Goal: Information Seeking & Learning: Learn about a topic

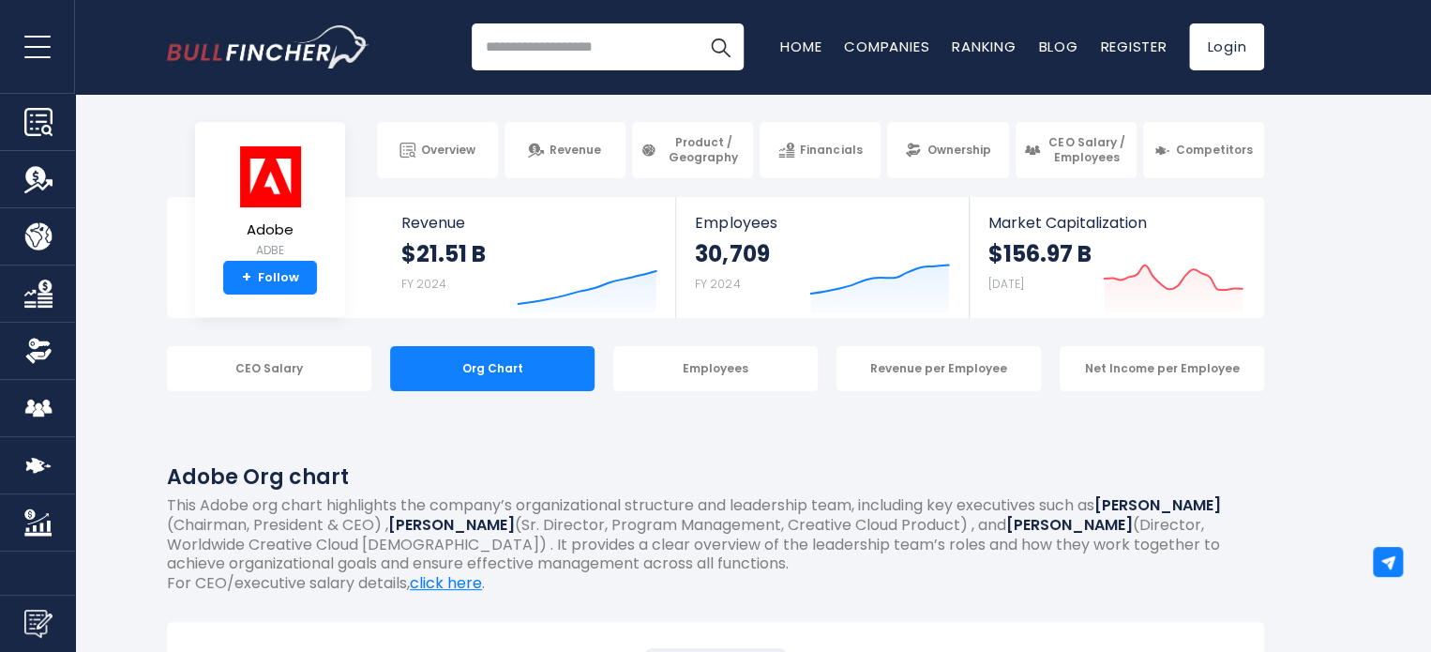
scroll to position [15, 0]
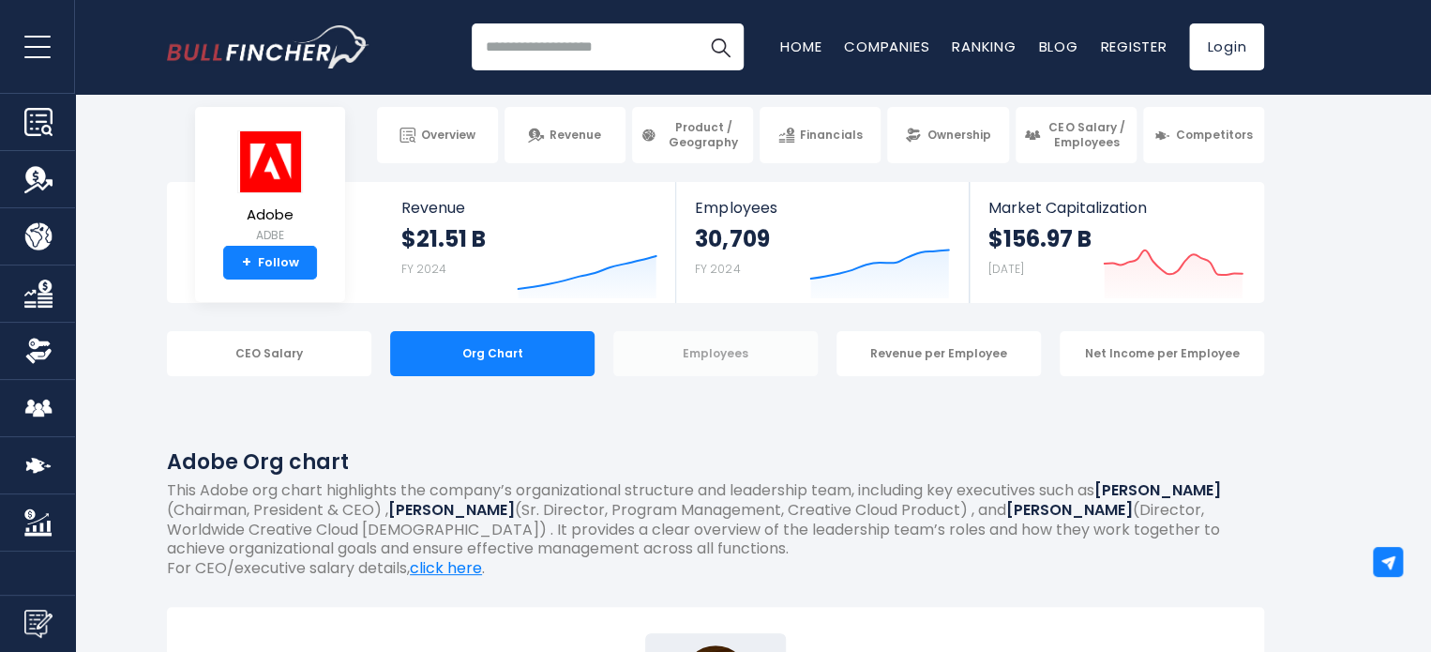
click at [777, 361] on div "Employees" at bounding box center [715, 353] width 204 height 45
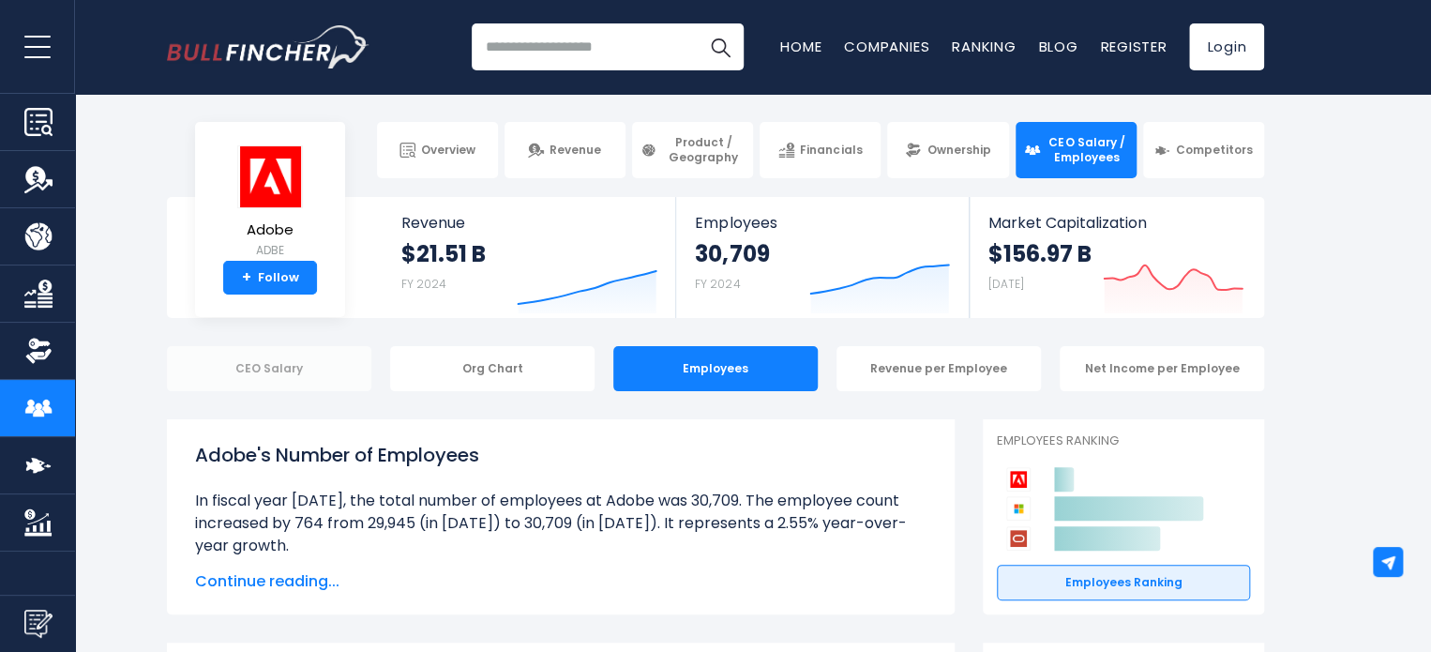
click at [349, 366] on div "CEO Salary" at bounding box center [269, 368] width 204 height 45
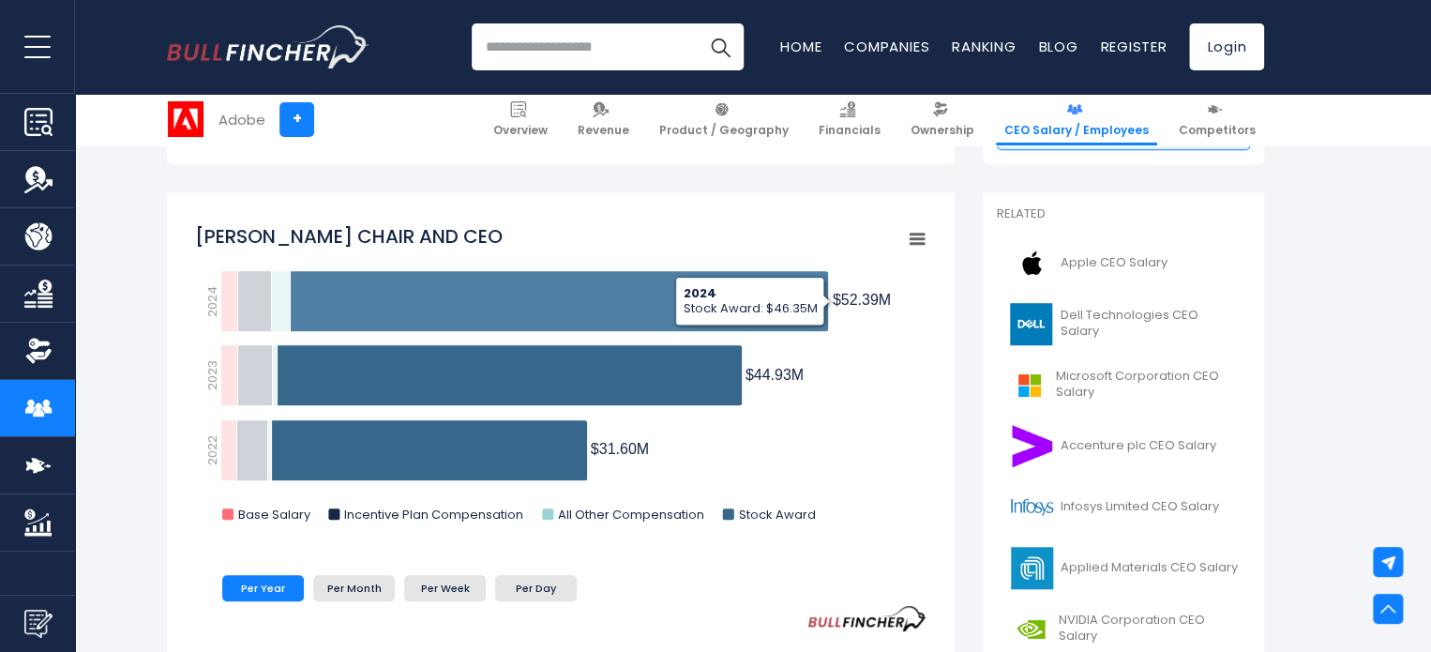
scroll to position [465, 0]
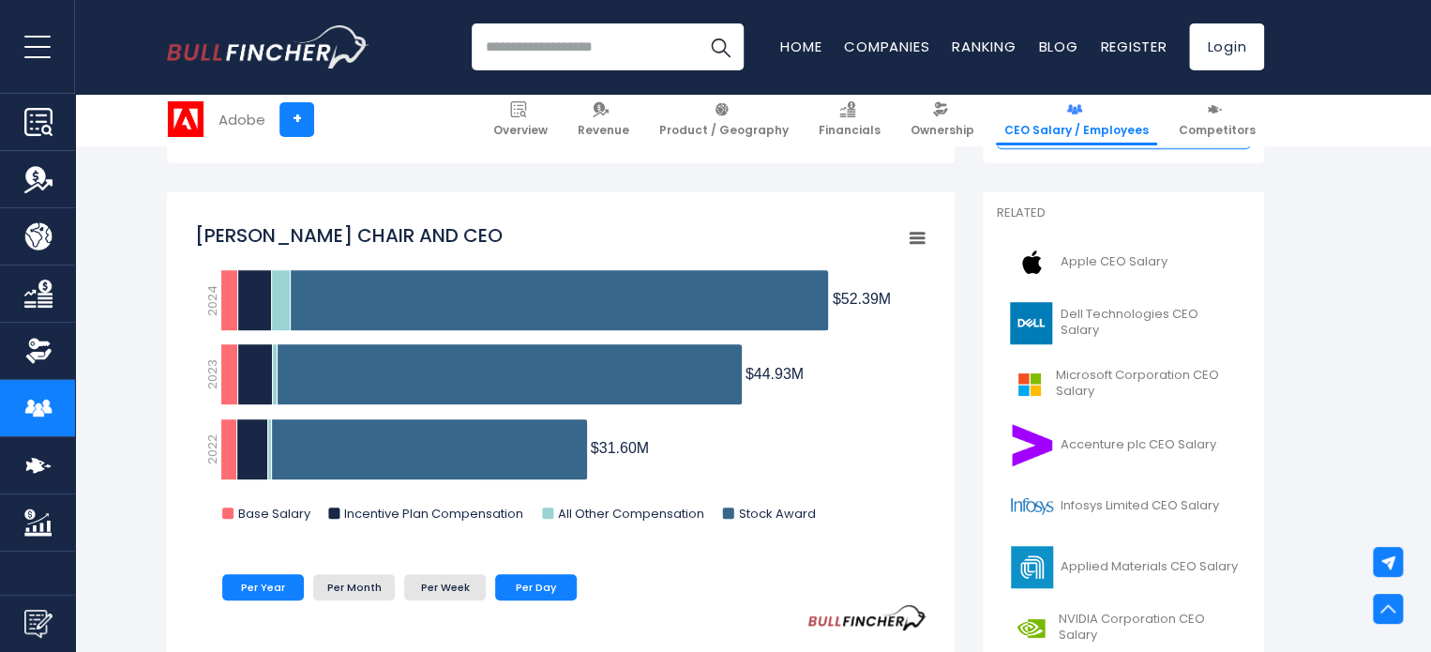
click at [554, 578] on li "Per Day" at bounding box center [536, 587] width 82 height 26
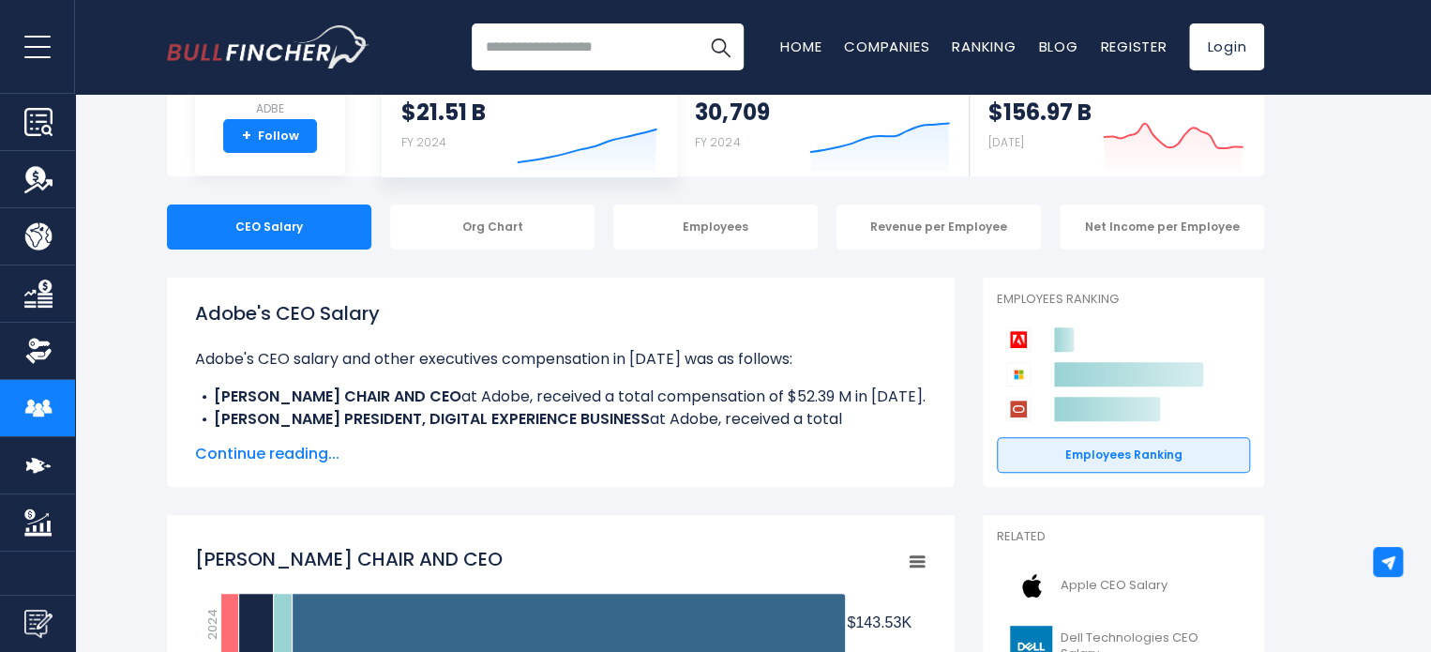
scroll to position [0, 0]
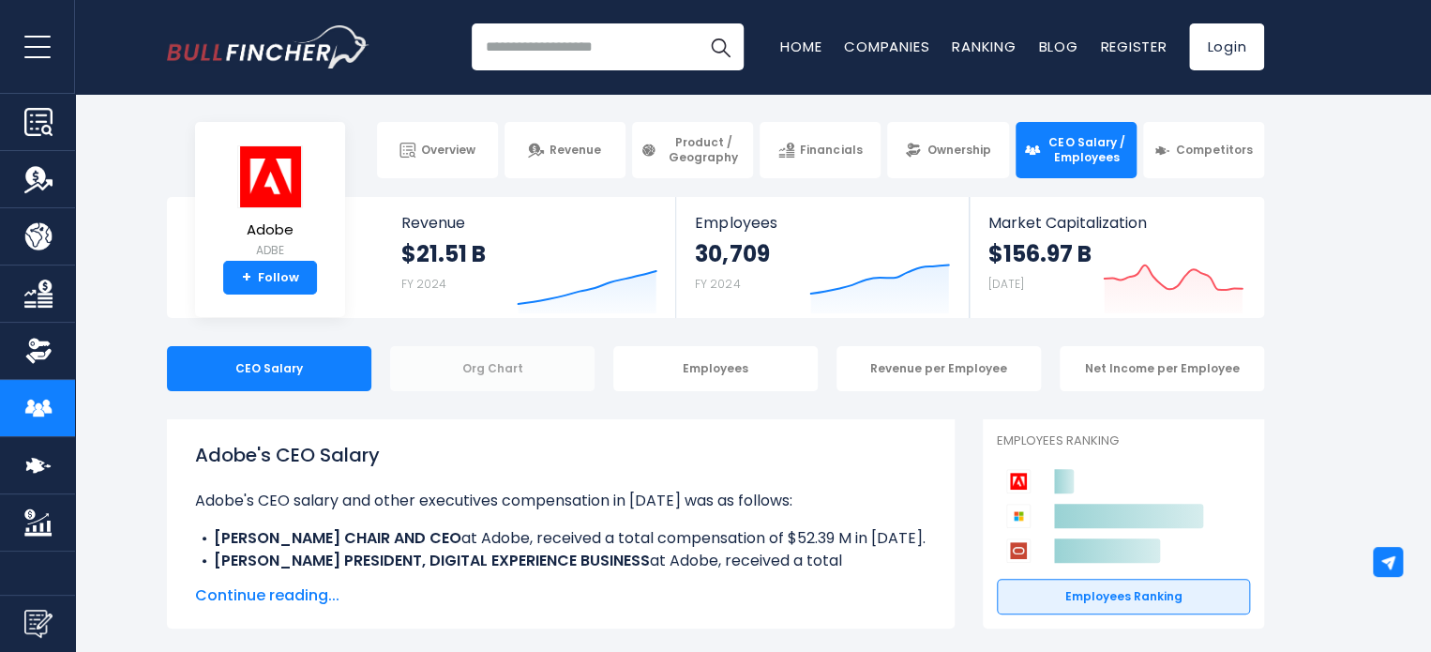
click at [520, 367] on div "Org Chart" at bounding box center [492, 368] width 204 height 45
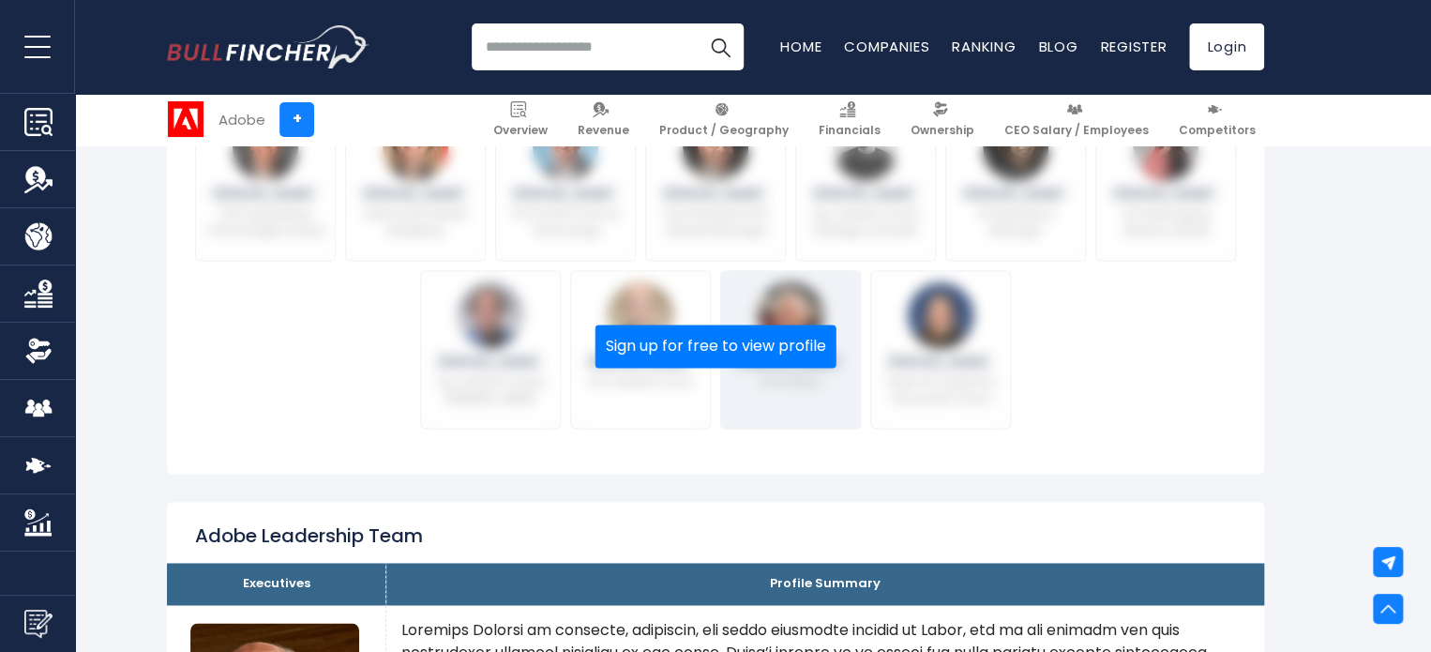
scroll to position [1097, 0]
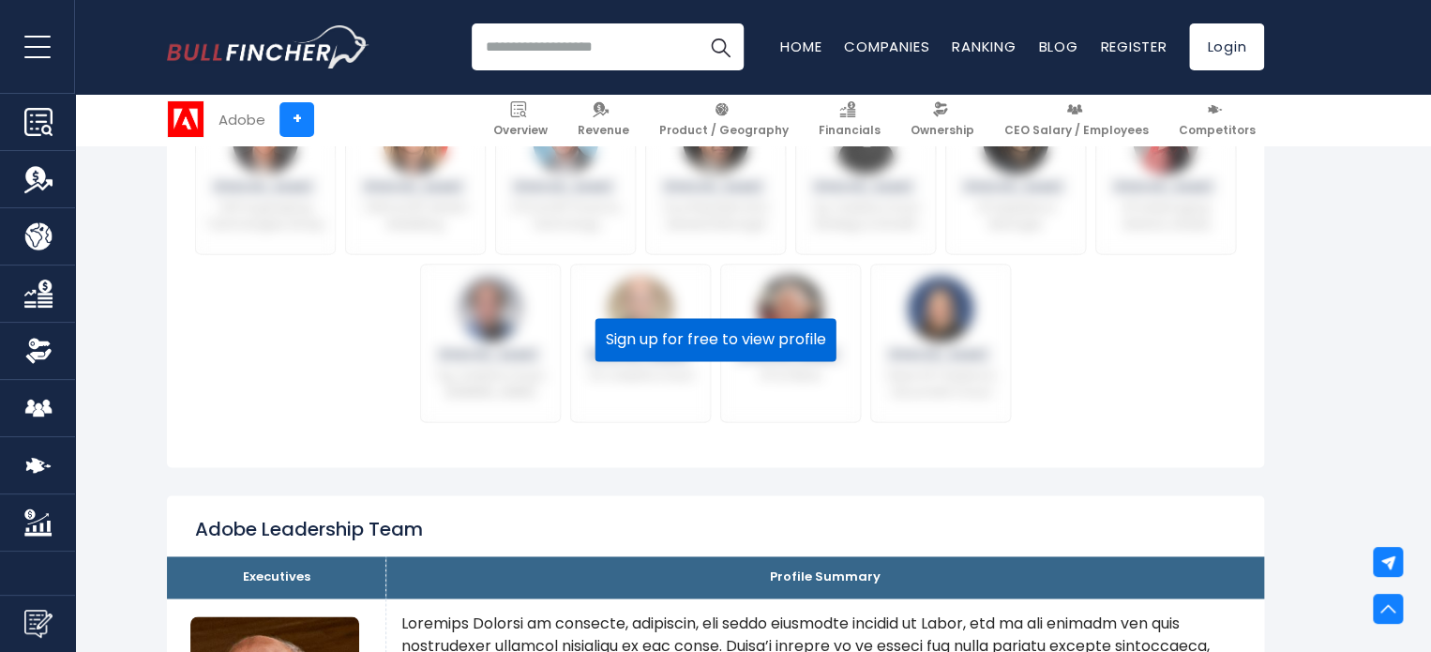
click at [727, 354] on button "Sign up for free to view profile" at bounding box center [715, 339] width 241 height 43
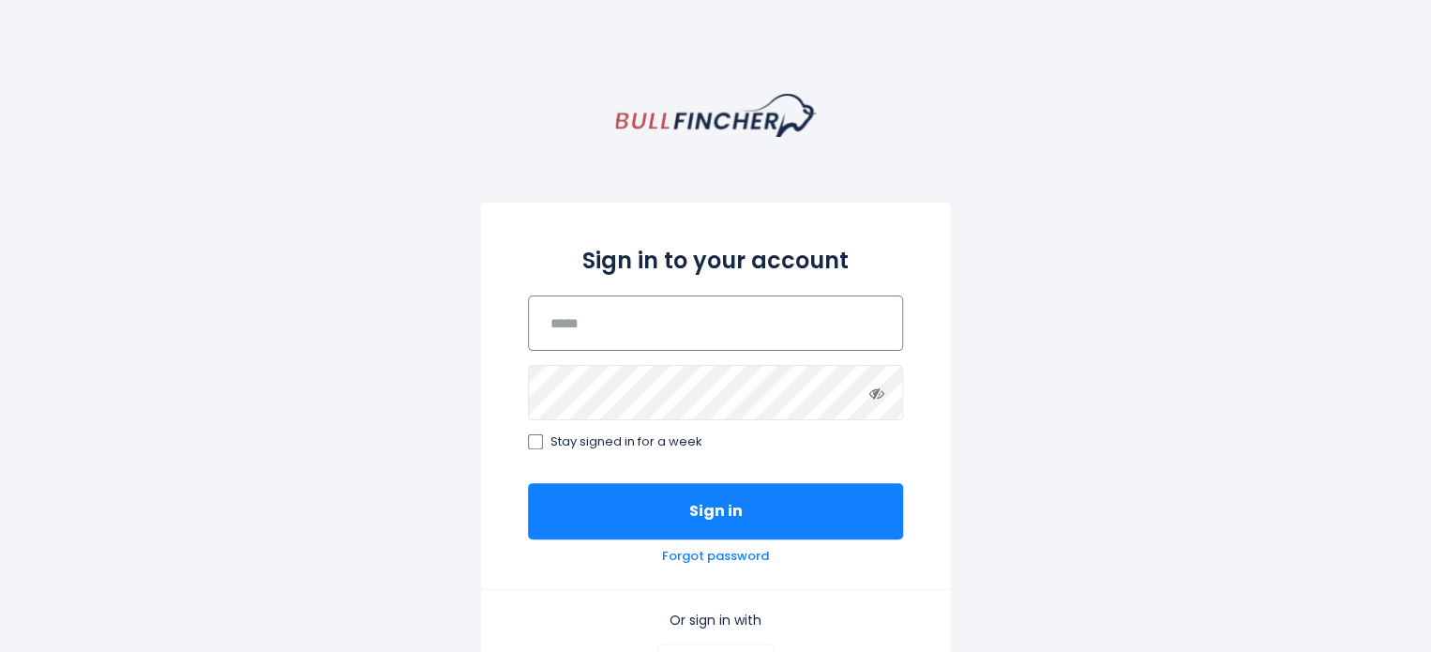
drag, startPoint x: 0, startPoint y: 0, endPoint x: 687, endPoint y: 333, distance: 763.7
click at [687, 333] on input "email" at bounding box center [715, 322] width 375 height 55
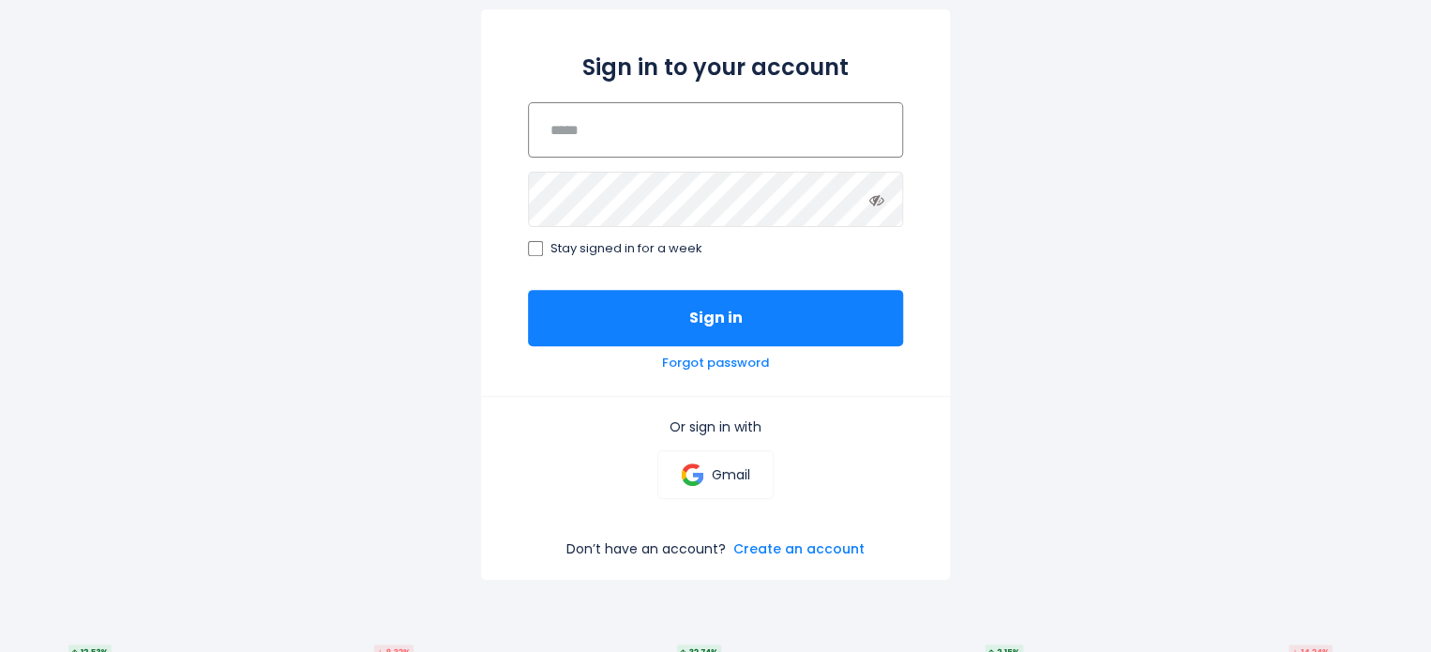
scroll to position [194, 0]
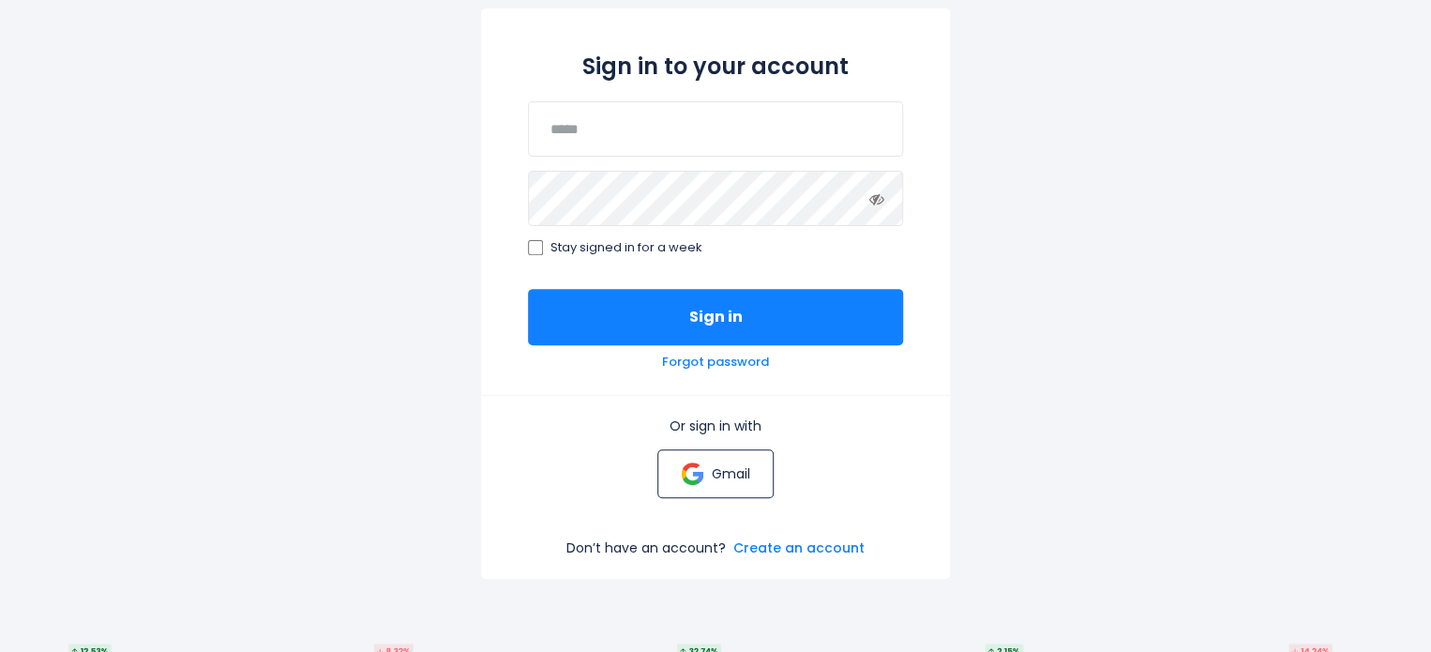
click at [731, 485] on link "Gmail" at bounding box center [714, 473] width 115 height 49
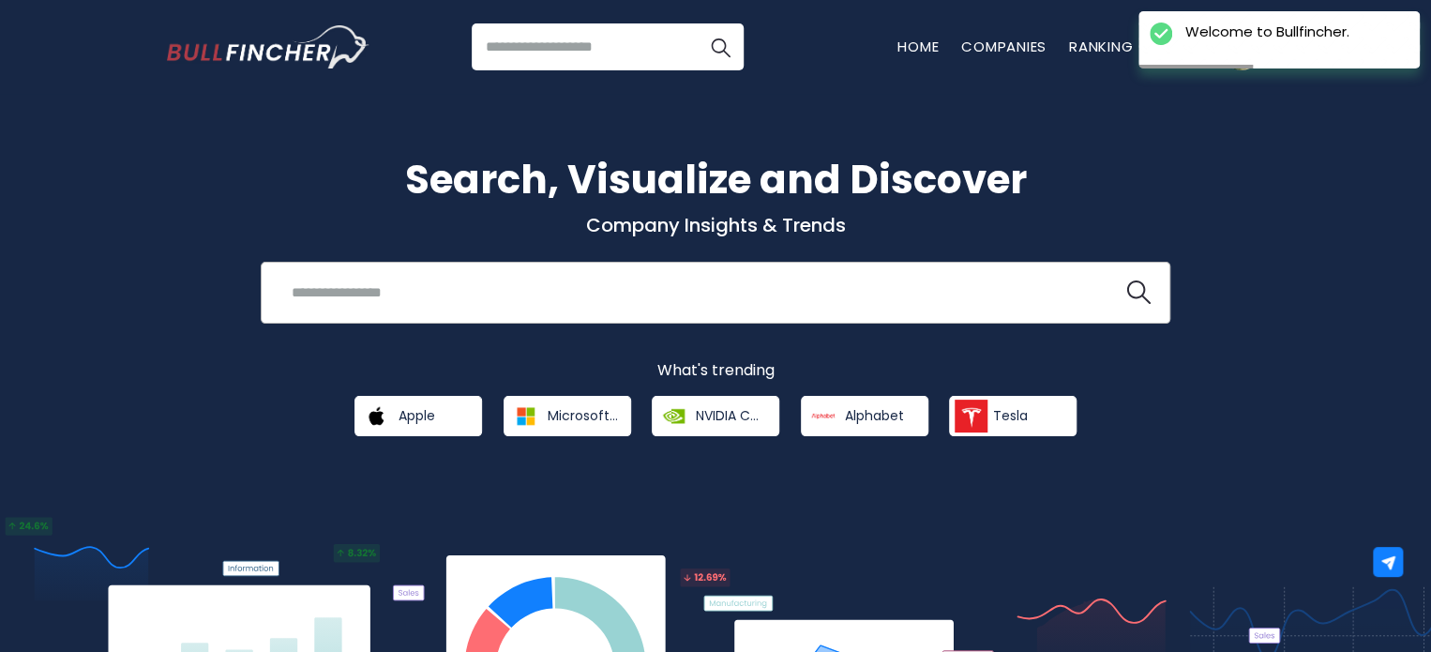
click at [653, 290] on input "search" at bounding box center [691, 292] width 823 height 35
click at [1126, 280] on button at bounding box center [1138, 292] width 24 height 24
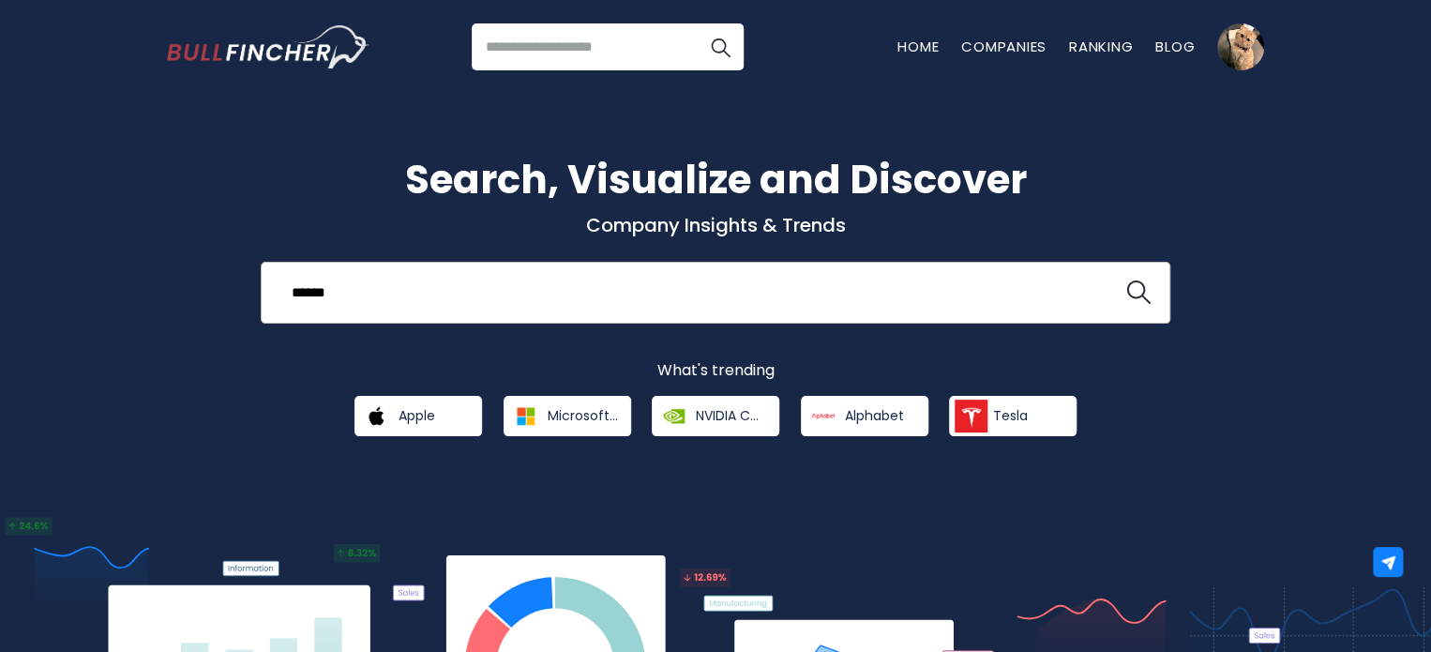
click at [304, 299] on input "******" at bounding box center [691, 292] width 823 height 35
type input "*****"
click at [1126, 280] on button at bounding box center [1138, 292] width 24 height 24
click at [1127, 286] on img "search icon" at bounding box center [1138, 292] width 24 height 24
click at [1151, 282] on div "***** Recent searches Trending searches Apple Overview" at bounding box center [716, 293] width 910 height 62
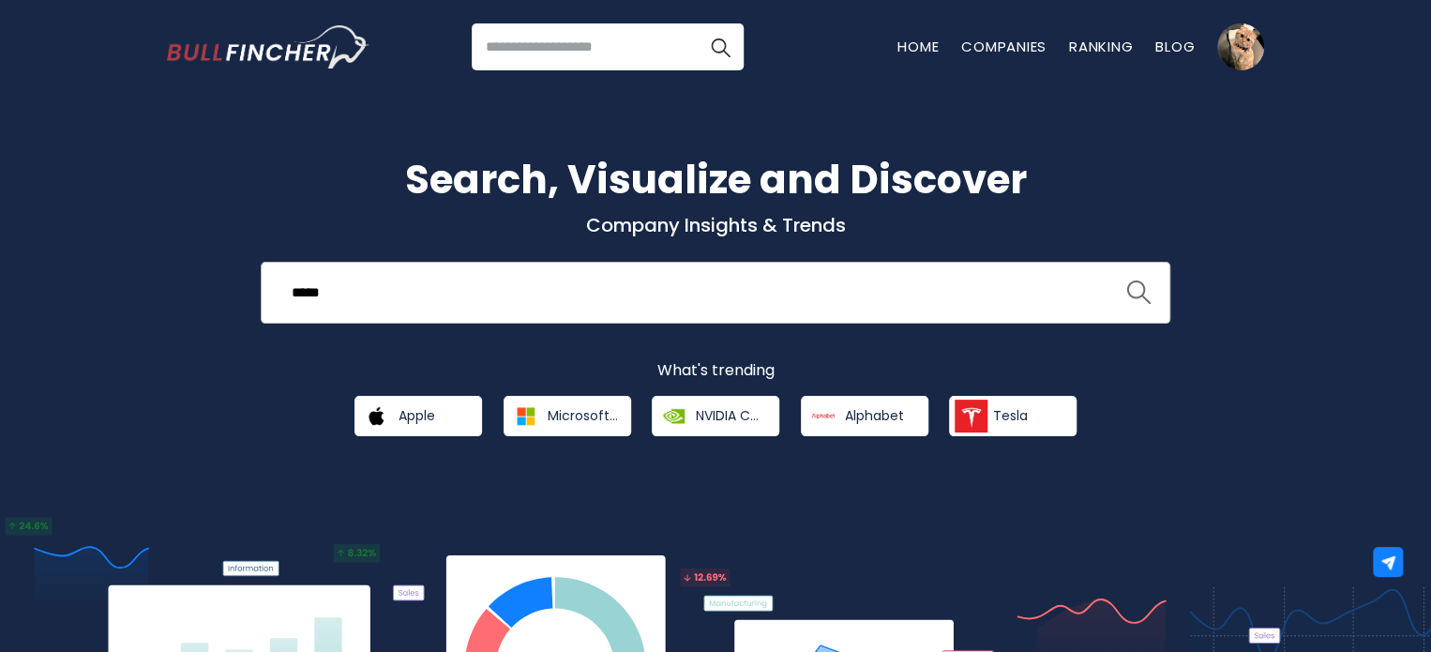
click at [1142, 292] on img "search icon" at bounding box center [1138, 292] width 24 height 24
click at [1143, 292] on img "search icon" at bounding box center [1138, 292] width 24 height 24
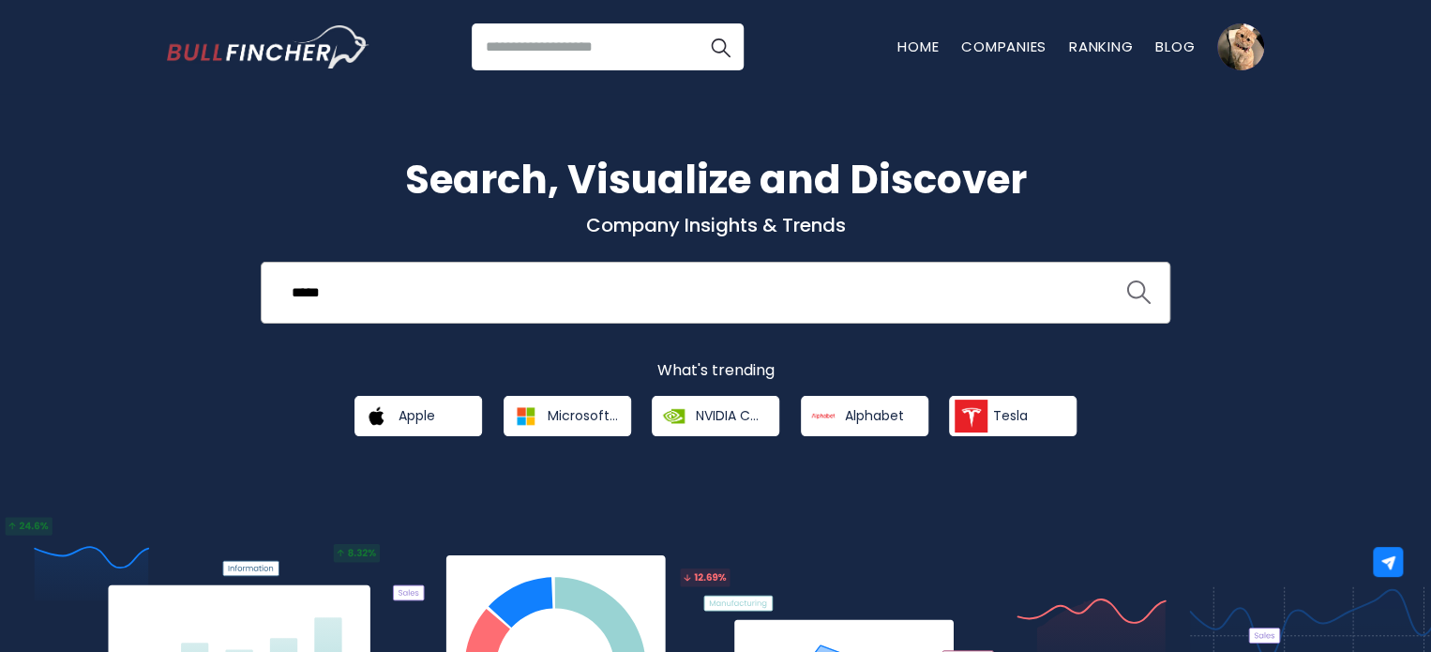
click at [1143, 292] on img "search icon" at bounding box center [1138, 292] width 24 height 24
click at [1142, 292] on img "search icon" at bounding box center [1138, 292] width 24 height 24
click at [1141, 292] on img "search icon" at bounding box center [1138, 292] width 24 height 24
click at [1141, 291] on img "search icon" at bounding box center [1138, 292] width 24 height 24
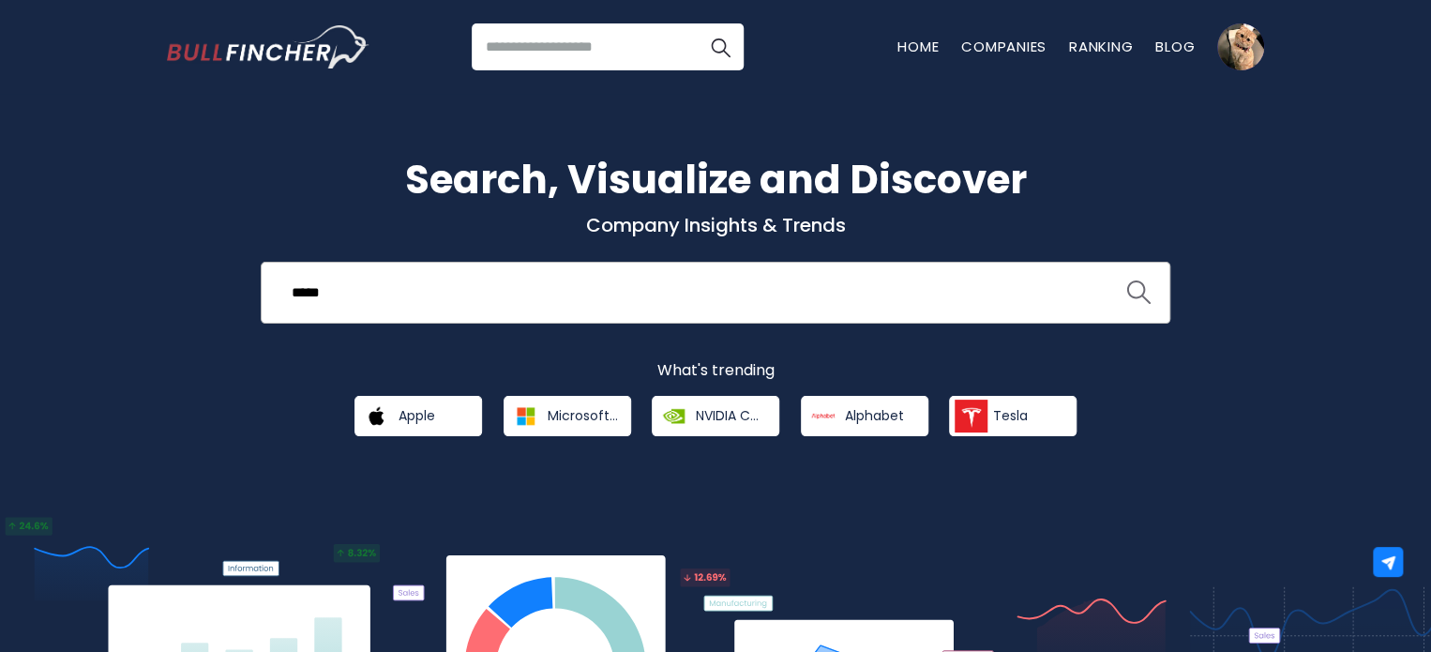
click at [1141, 291] on img "search icon" at bounding box center [1138, 292] width 24 height 24
click at [1005, 51] on link "Companies" at bounding box center [1003, 47] width 85 height 20
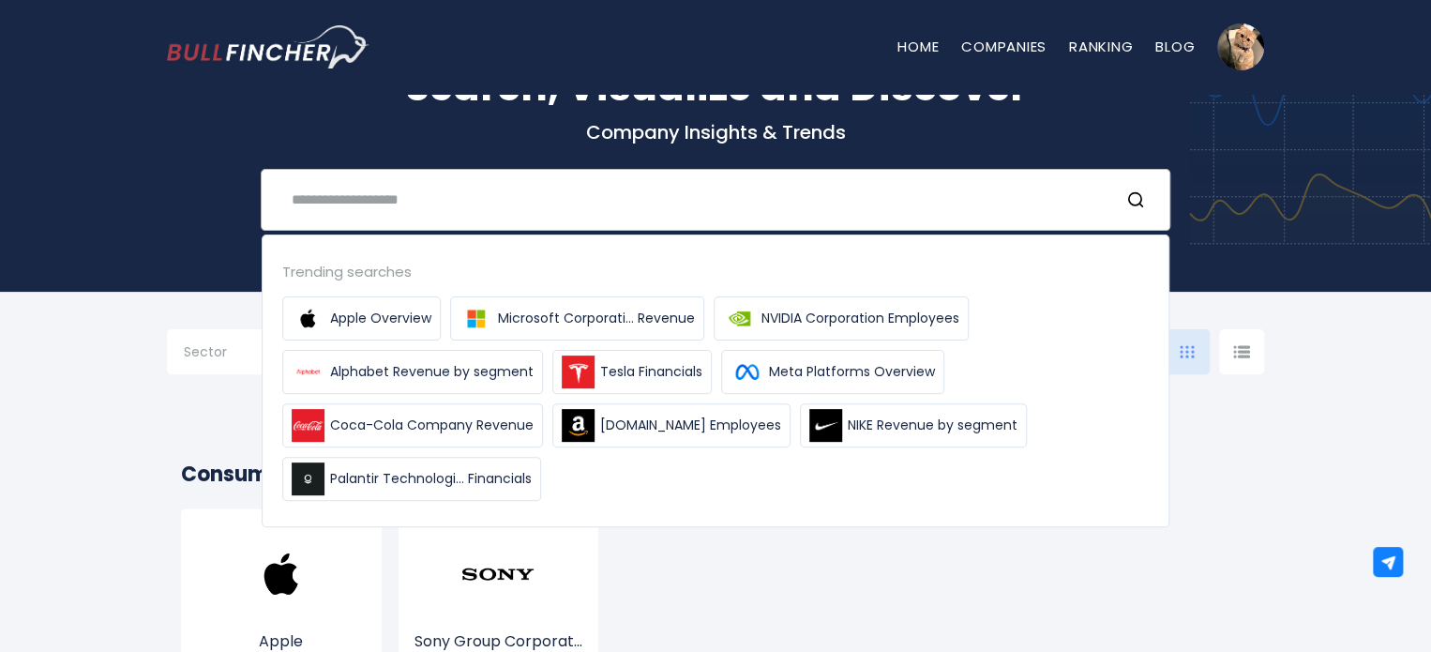
scroll to position [120, 0]
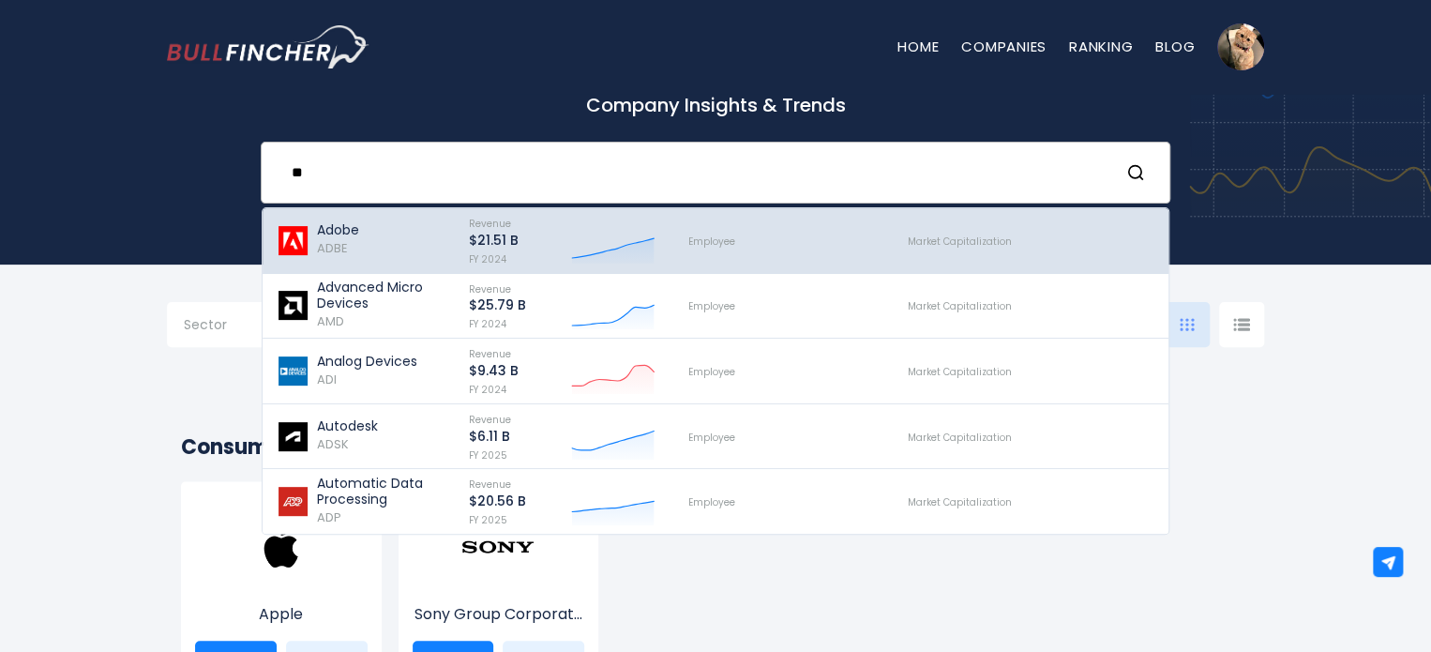
type input "**"
click at [481, 244] on p "$21.51 B" at bounding box center [494, 241] width 50 height 16
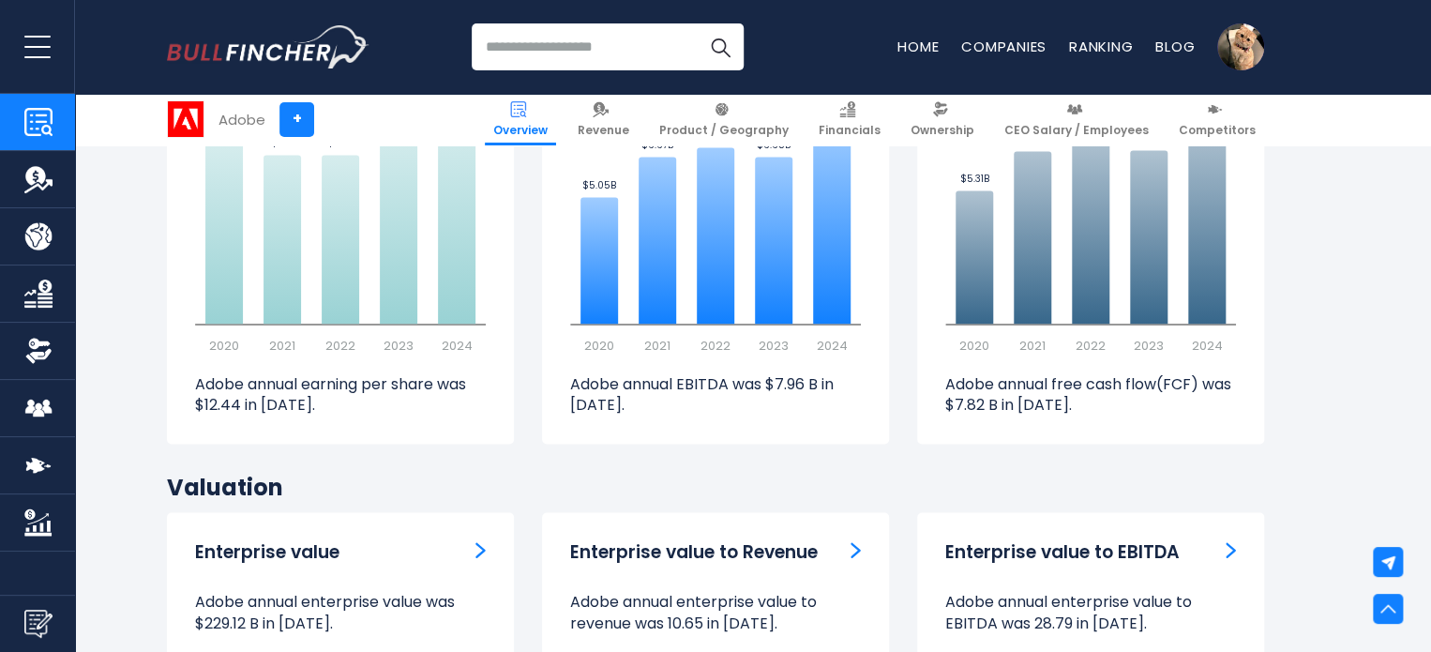
scroll to position [5000, 0]
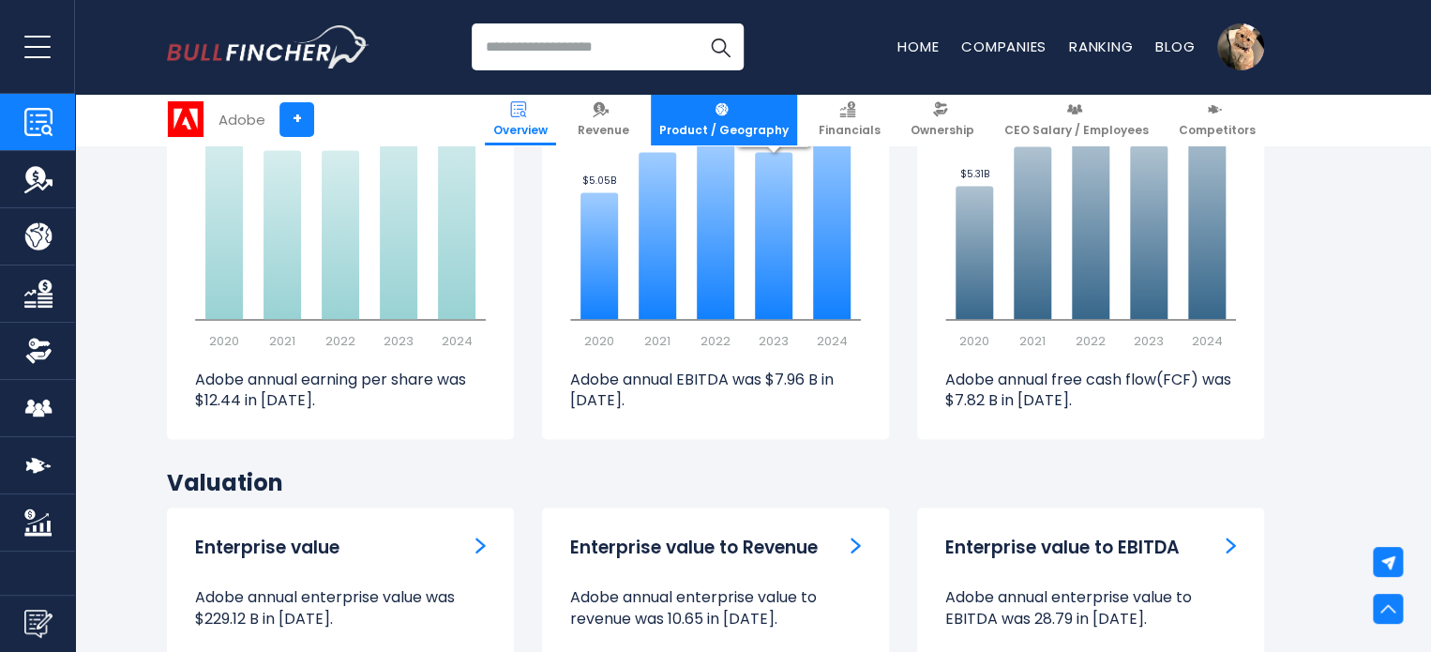
click at [735, 123] on span "Product / Geography" at bounding box center [723, 130] width 129 height 15
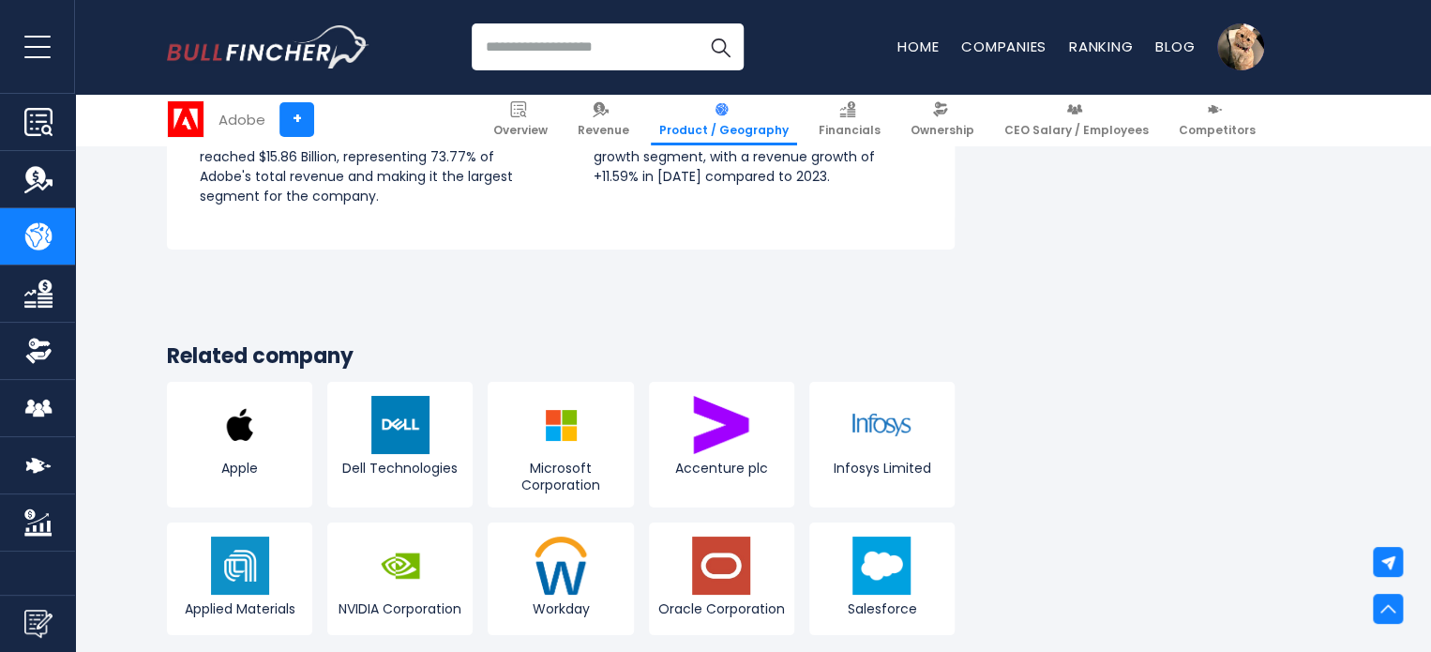
scroll to position [3348, 0]
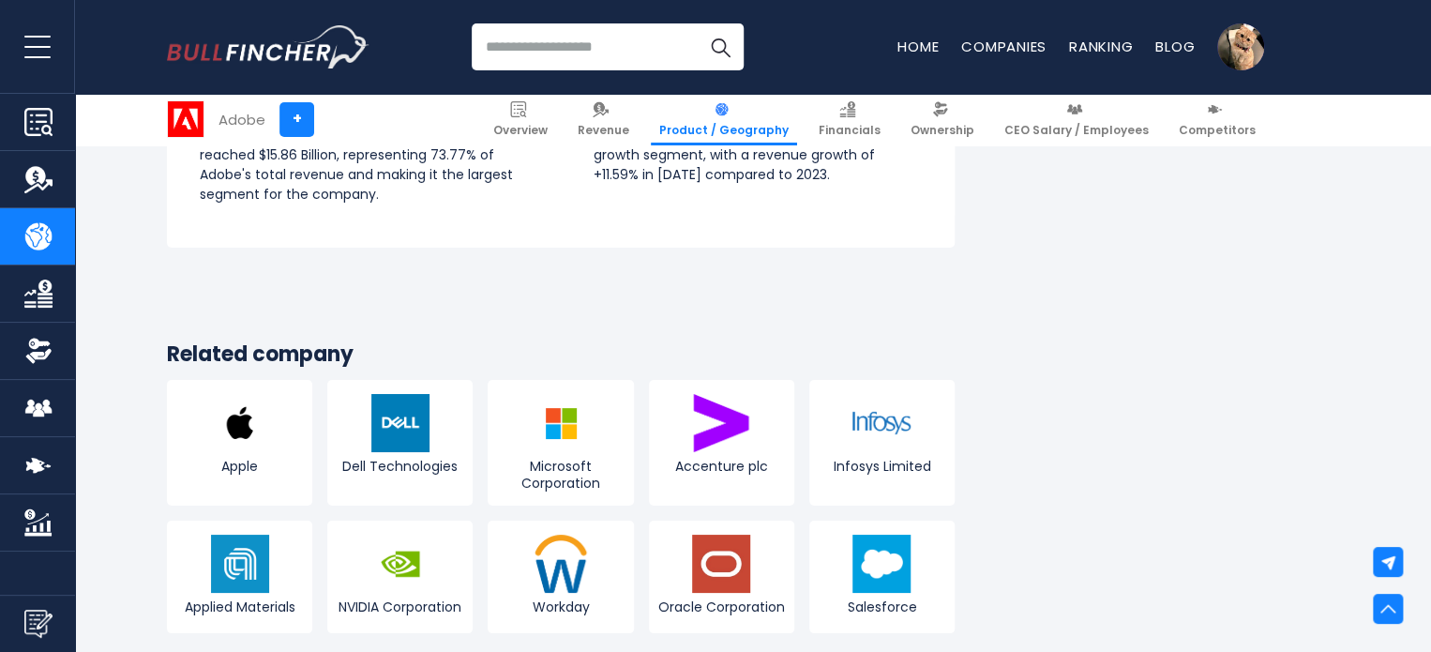
click at [652, 240] on div "What was Adobe's largest product segment last year? In fiscal year 2024, Digita…" at bounding box center [561, 148] width 788 height 200
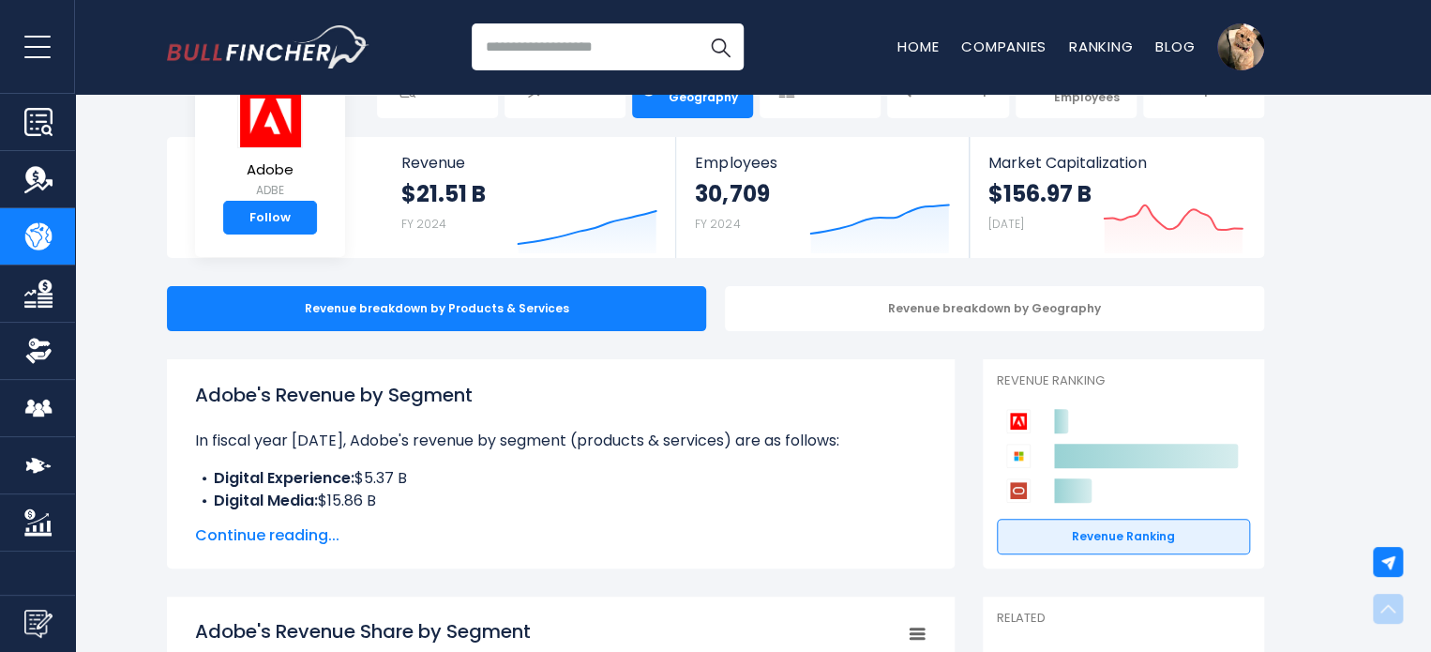
scroll to position [0, 0]
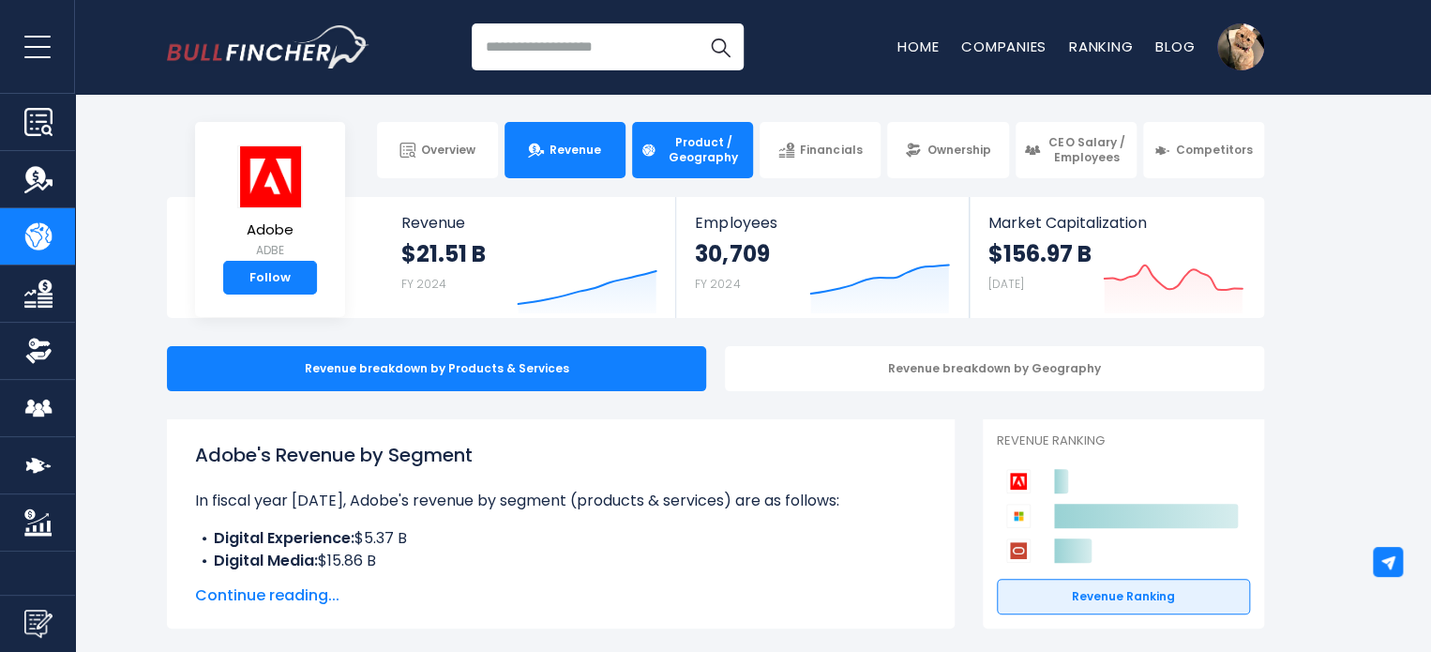
click at [584, 158] on link "Revenue" at bounding box center [564, 150] width 121 height 56
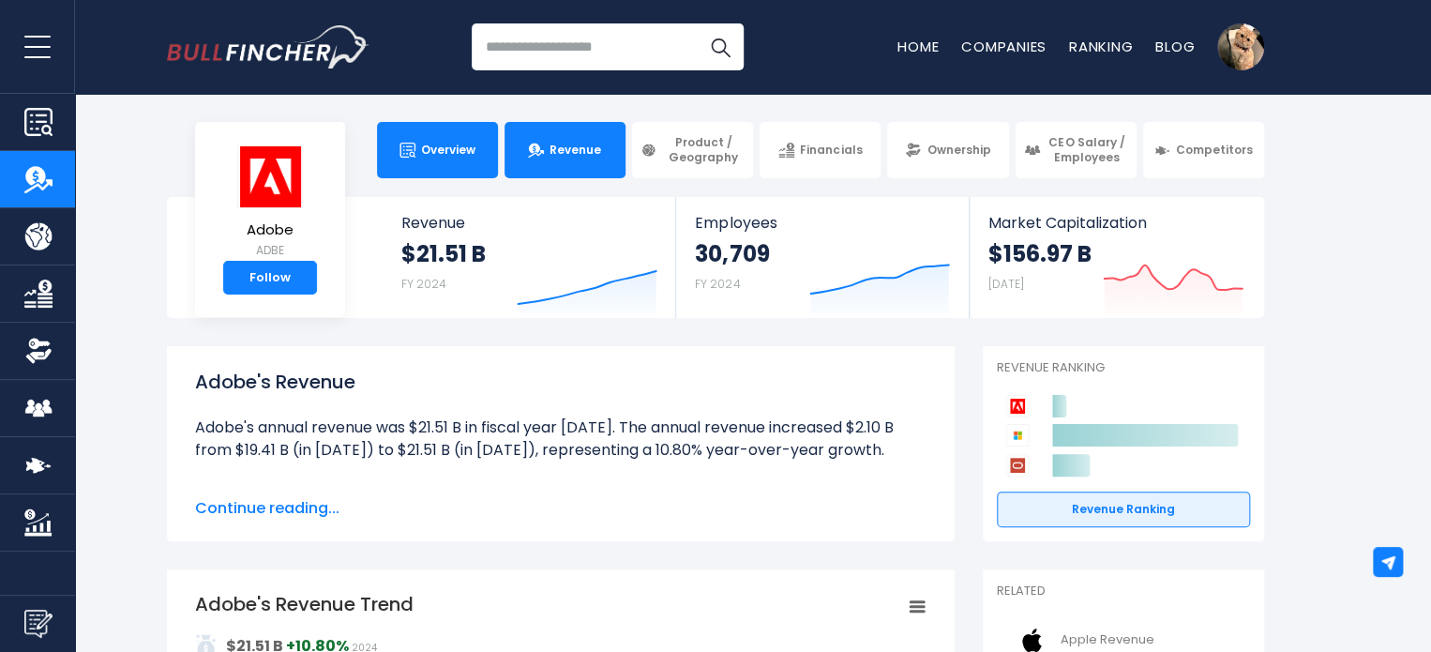
click at [414, 147] on img at bounding box center [407, 151] width 16 height 16
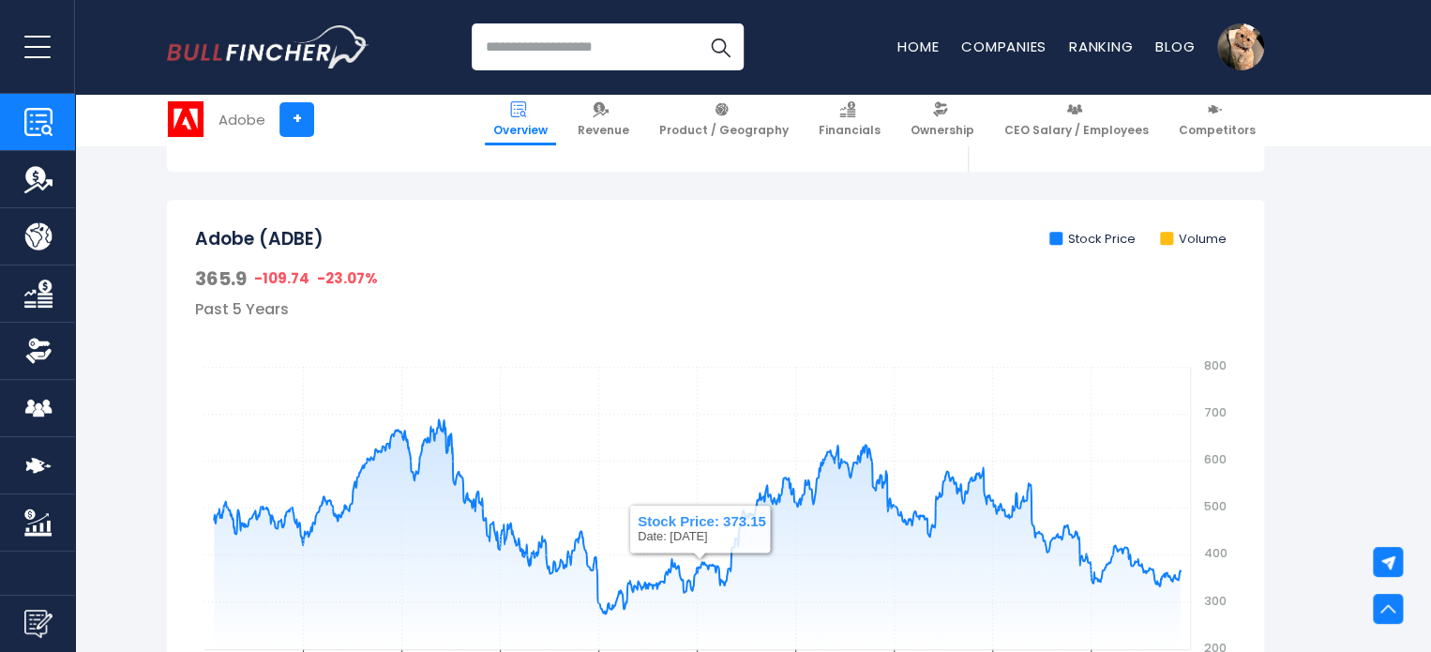
scroll to position [547, 0]
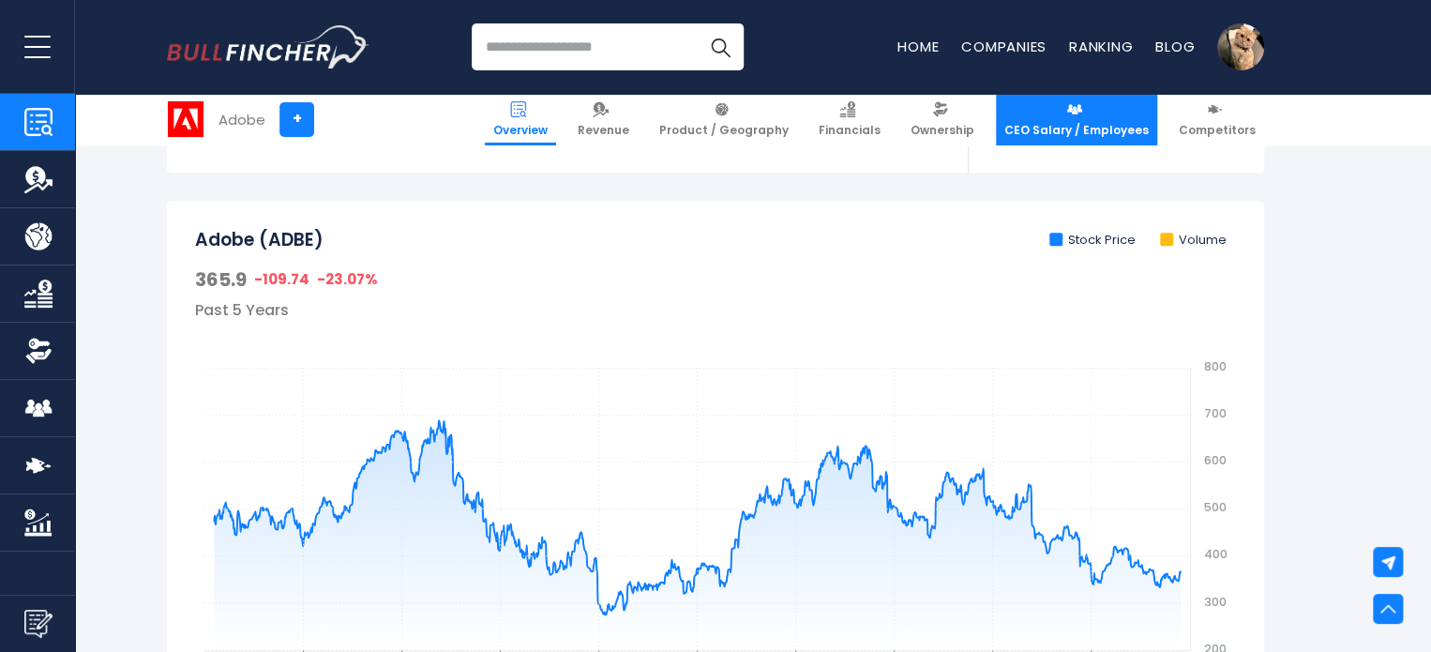
click at [1074, 110] on img at bounding box center [1074, 109] width 16 height 16
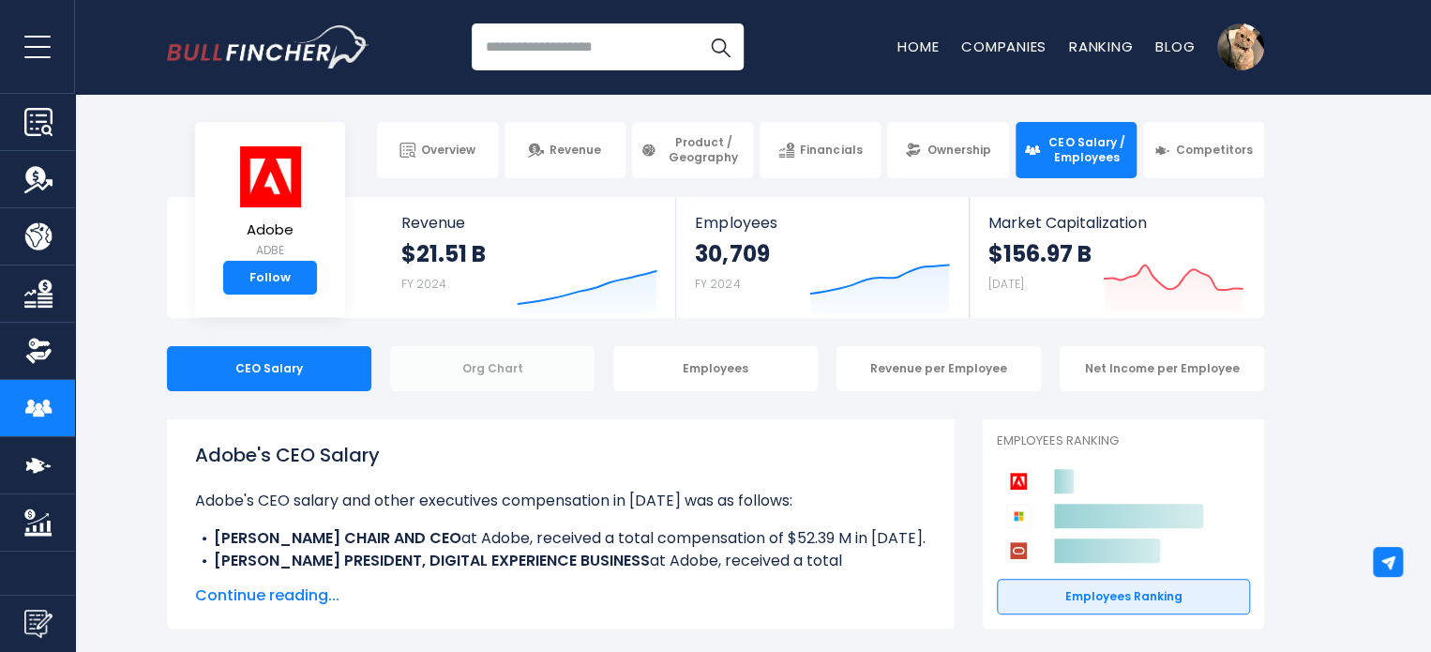
click at [527, 360] on div "Org Chart" at bounding box center [492, 368] width 204 height 45
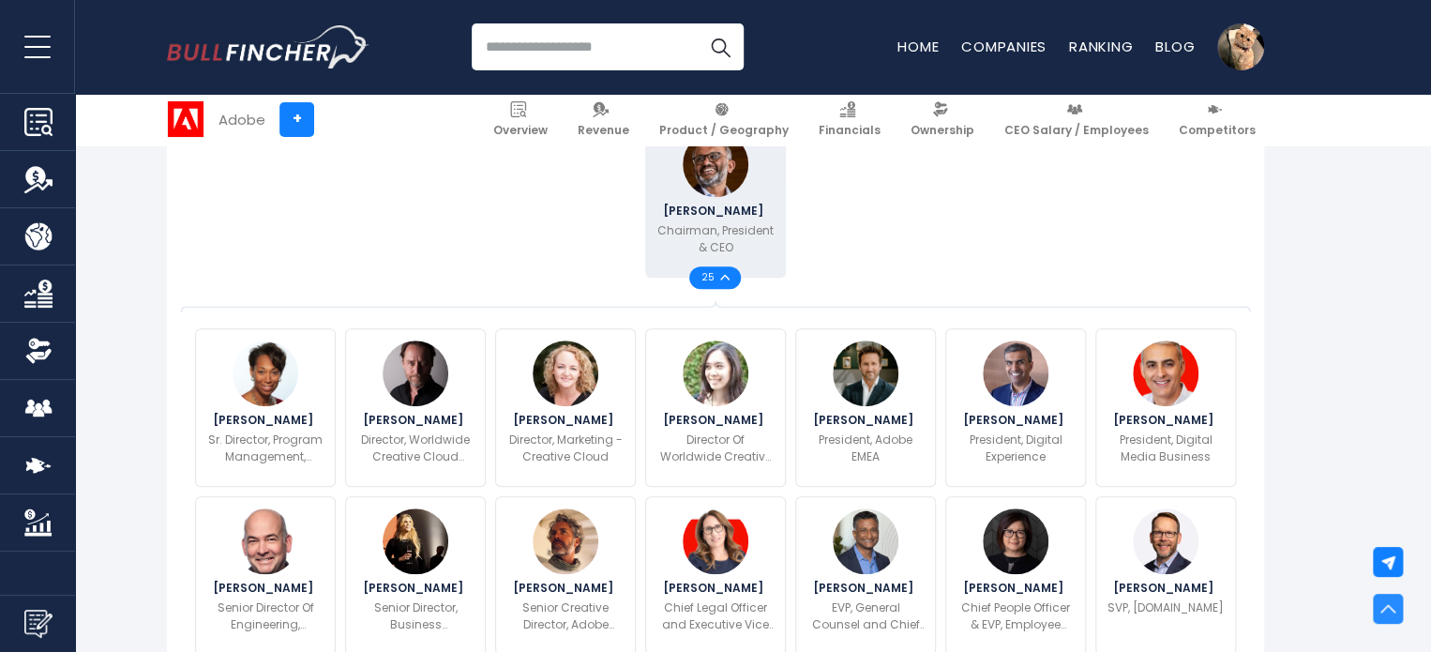
scroll to position [536, 0]
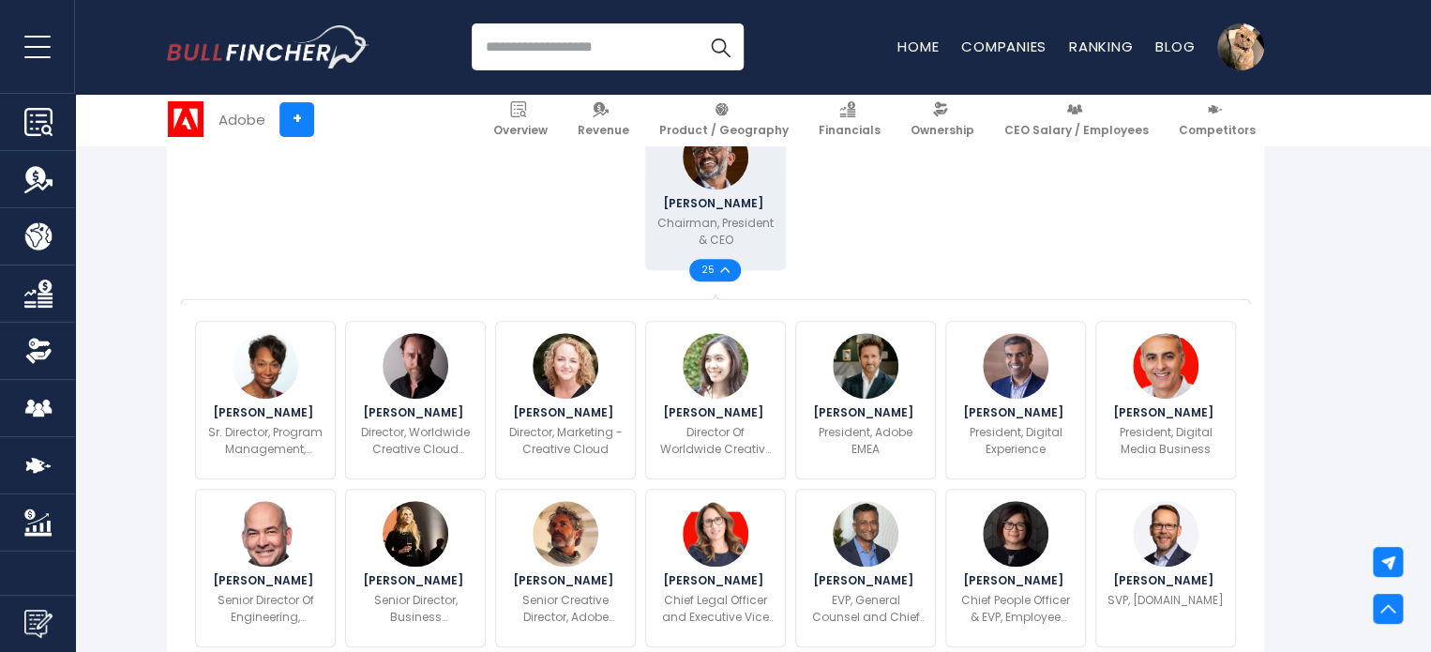
click at [724, 270] on img at bounding box center [724, 269] width 9 height 7
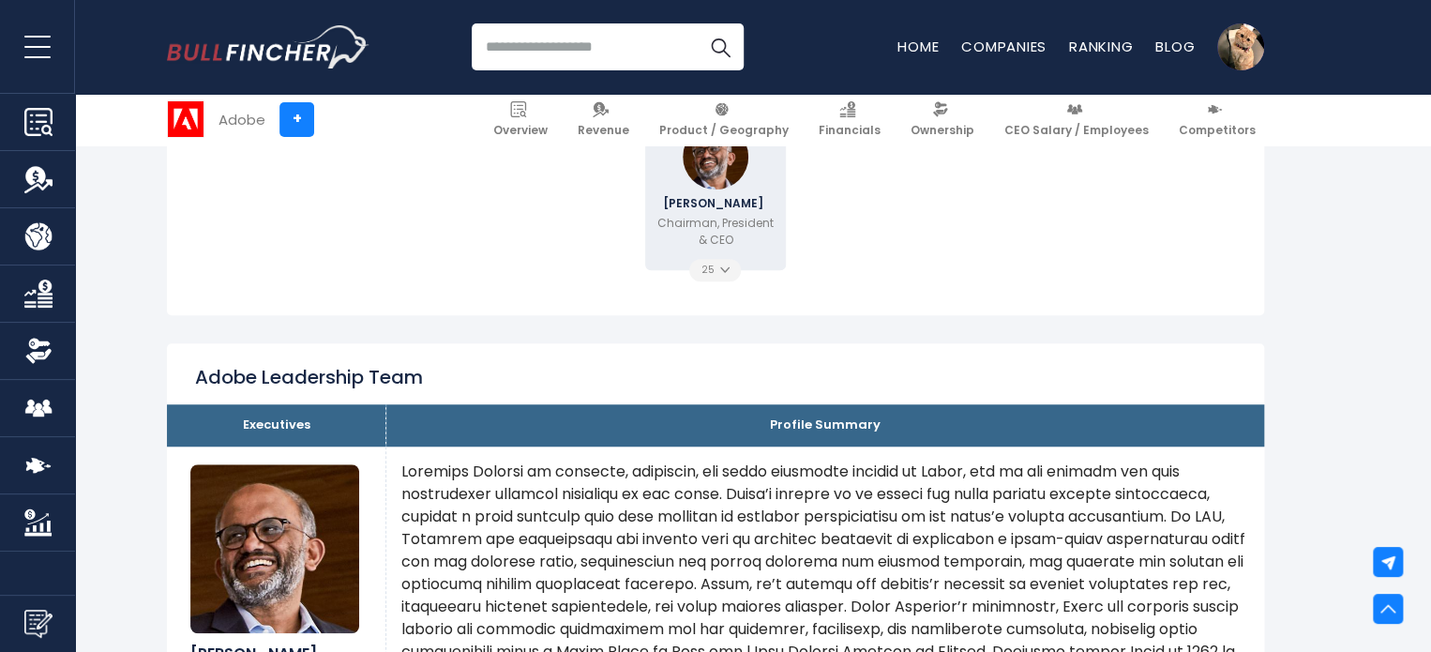
click at [724, 270] on img at bounding box center [724, 269] width 9 height 7
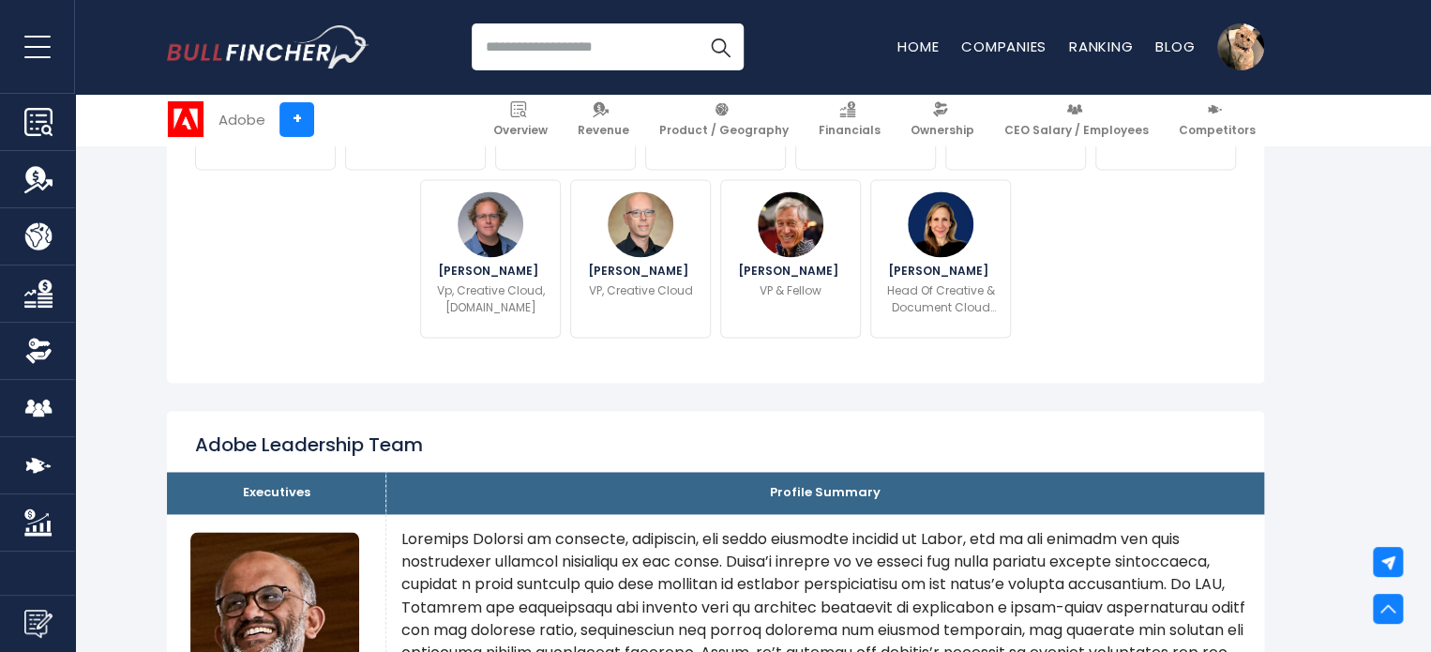
scroll to position [1182, 0]
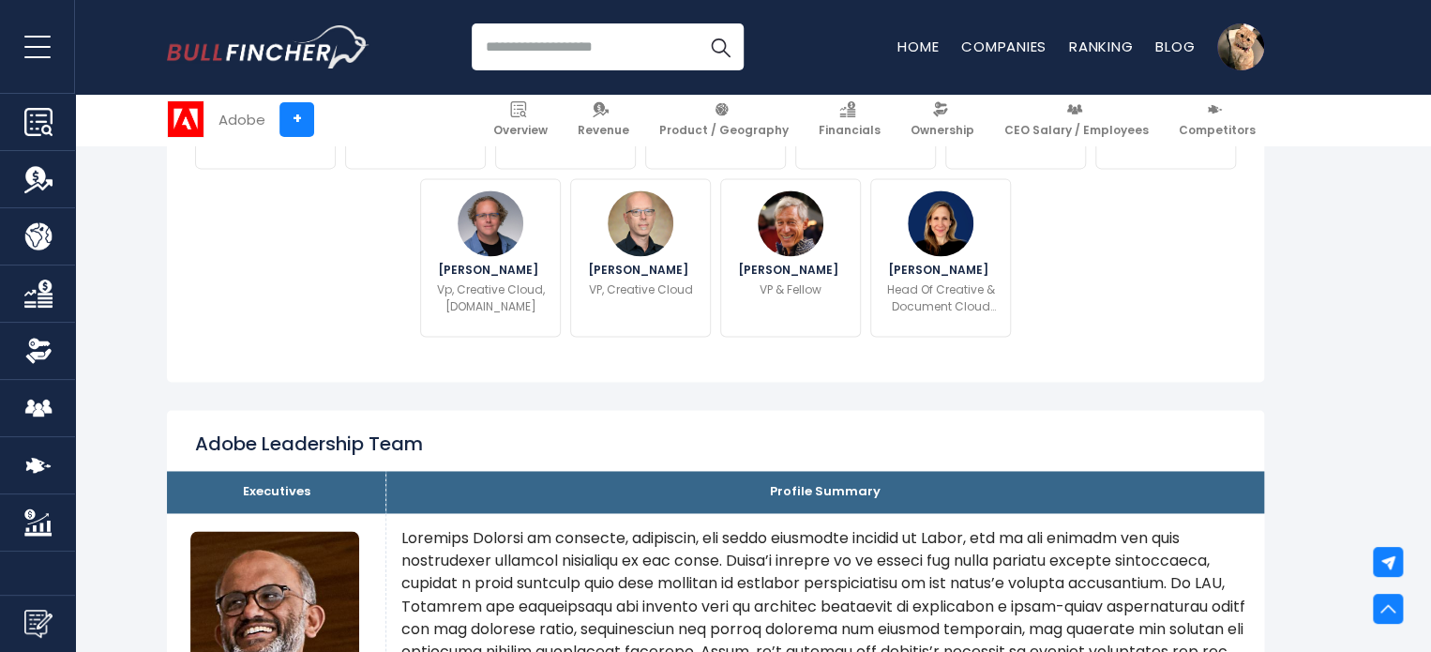
drag, startPoint x: 749, startPoint y: 528, endPoint x: 191, endPoint y: 429, distance: 566.5
copy div "Lorem Ipsumdolor Sita Consectetu Adipisc Elitsed Doeiusmo Tempori Utlabore, Etd…"
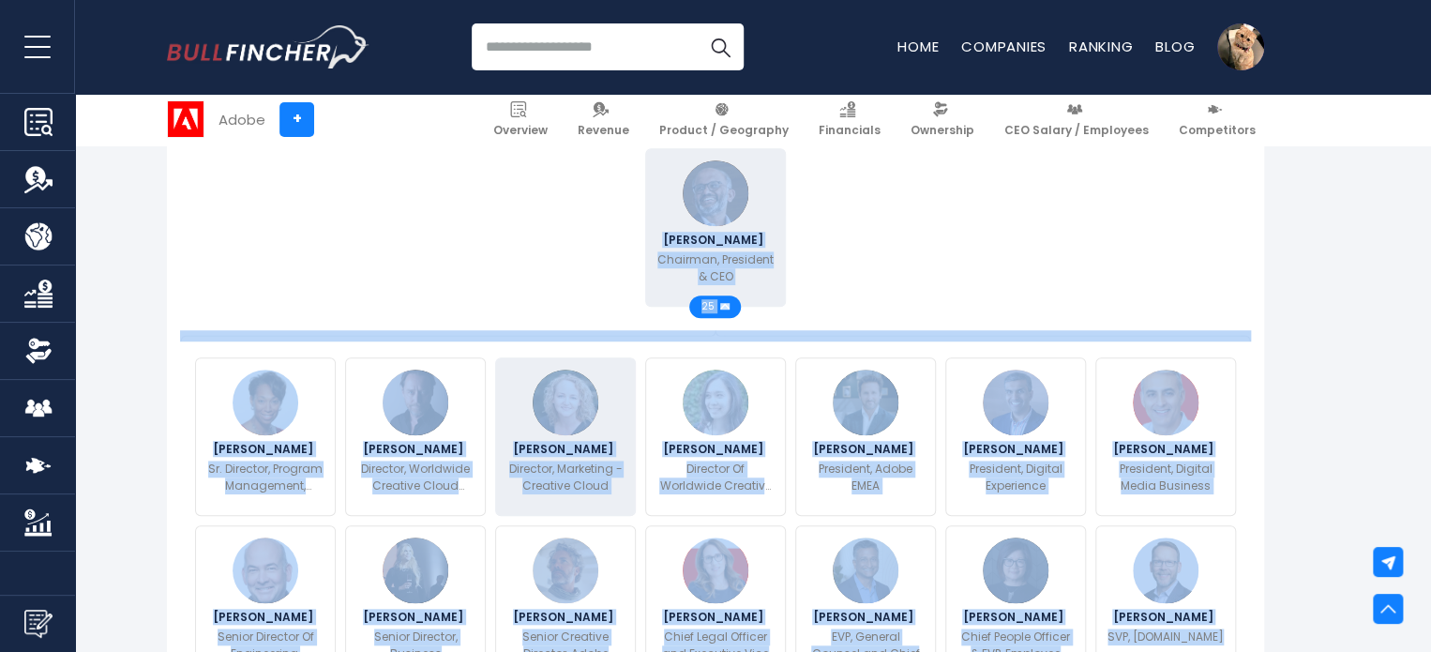
scroll to position [499, 0]
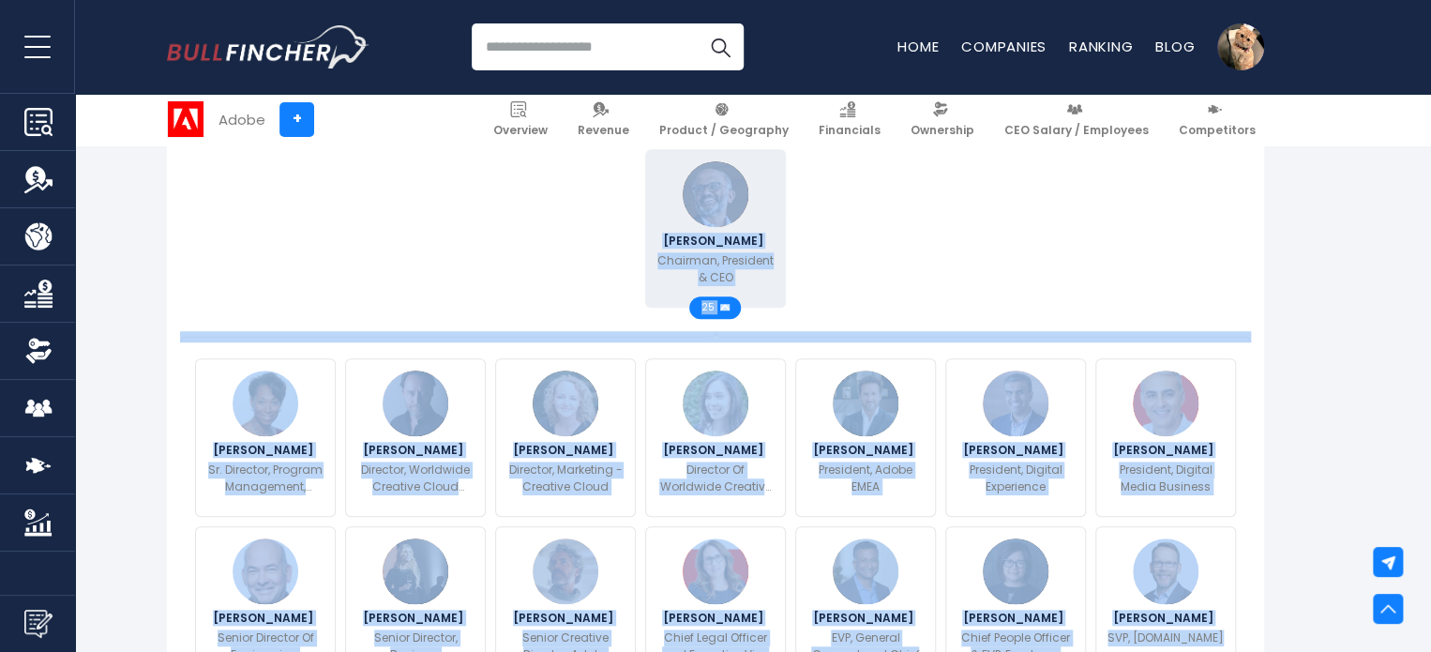
drag, startPoint x: 1113, startPoint y: 422, endPoint x: 554, endPoint y: 212, distance: 597.0
click at [554, 212] on div "[PERSON_NAME] Chairman, President & CEO 25 [PERSON_NAME]" at bounding box center [715, 584] width 1041 height 880
copy div "[PERSON_NAME] Chairman, President & CEO 25 [PERSON_NAME] Director, Program Mana…"
click at [1141, 256] on div "[PERSON_NAME] Chairman, President & CEO 25" at bounding box center [715, 228] width 1050 height 168
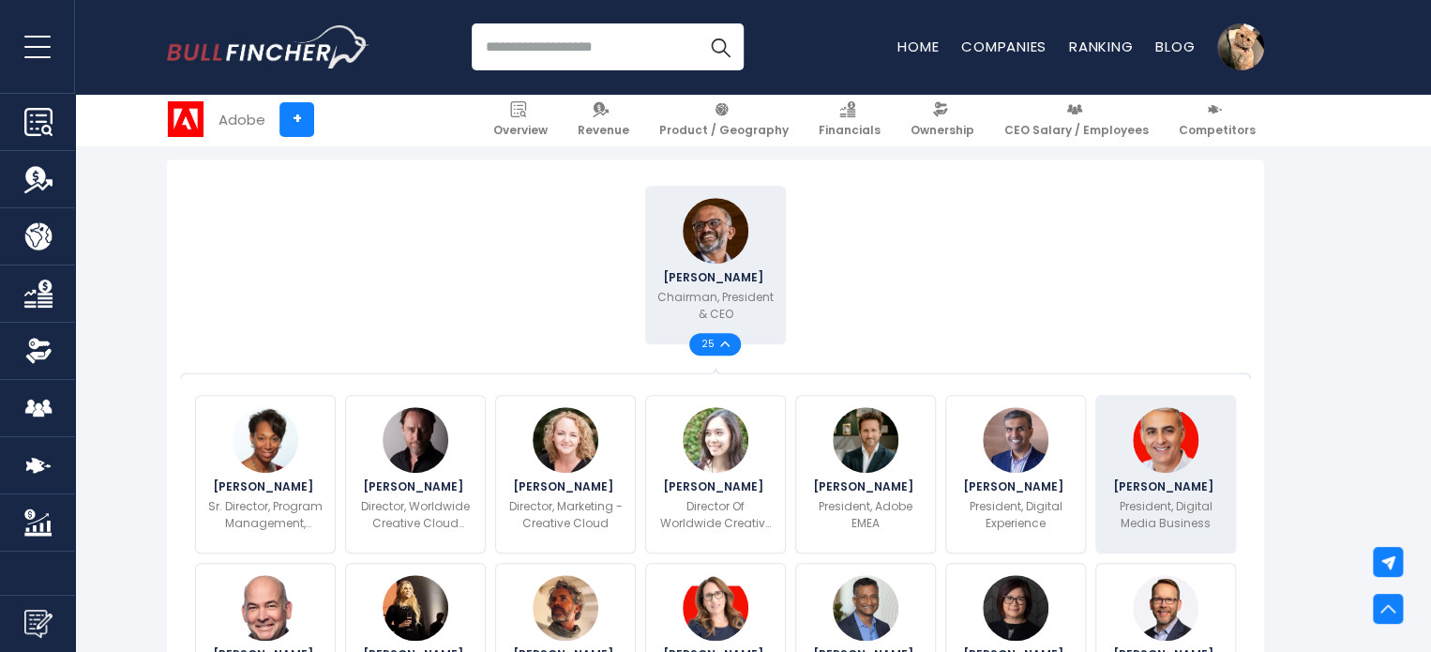
scroll to position [461, 0]
click at [1170, 503] on p "President, Digital Media Business" at bounding box center [1165, 516] width 116 height 34
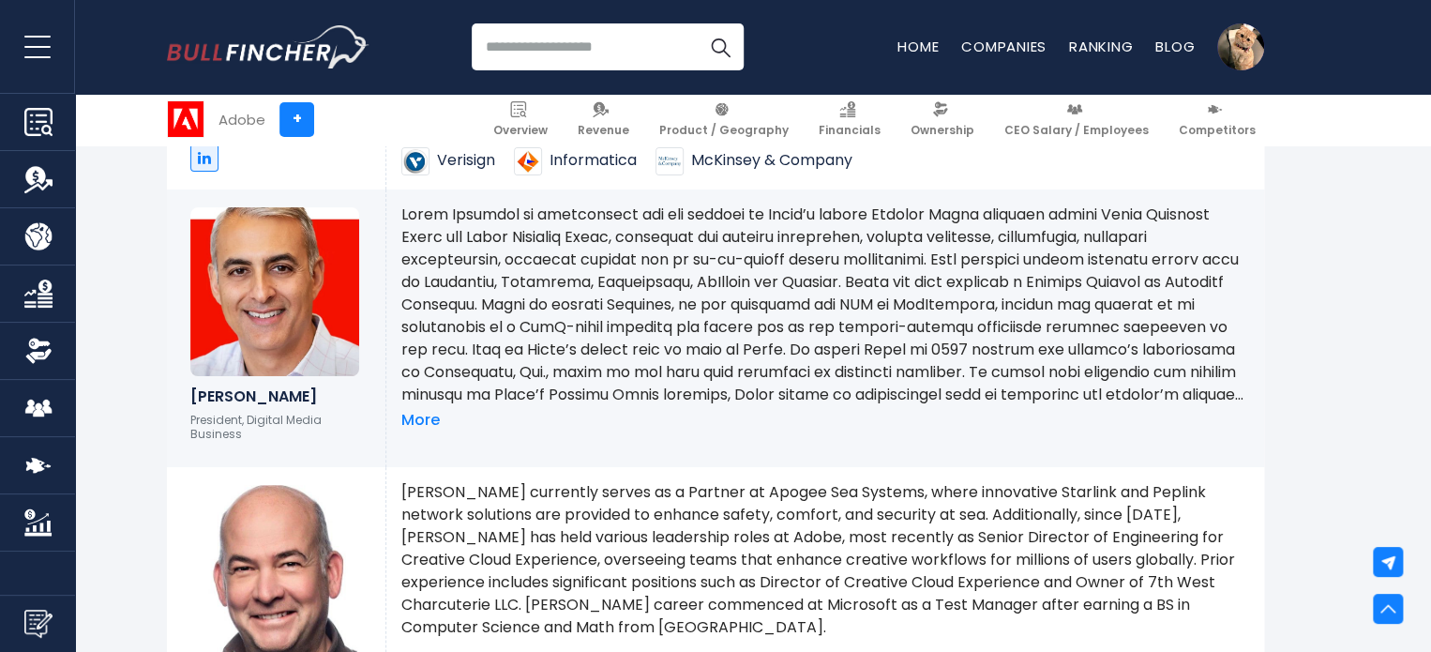
scroll to position [3624, 0]
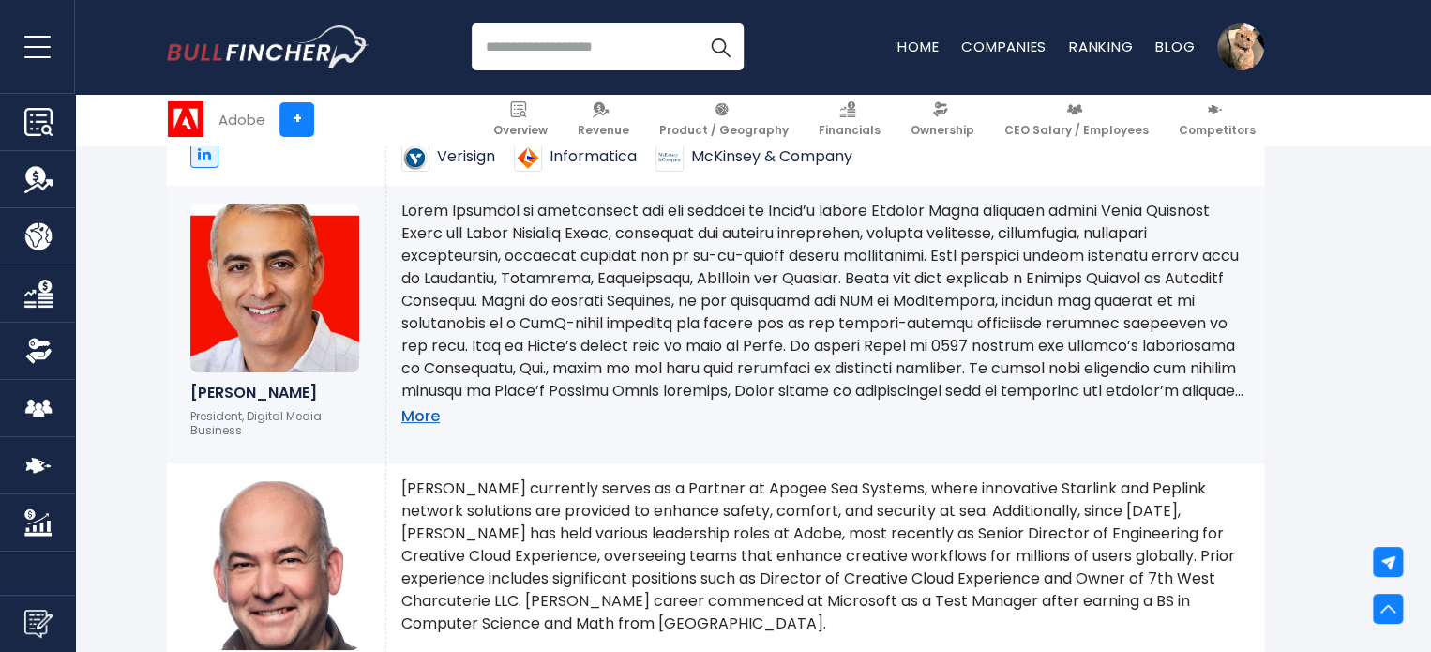
click at [413, 426] on link "More" at bounding box center [420, 417] width 38 height 20
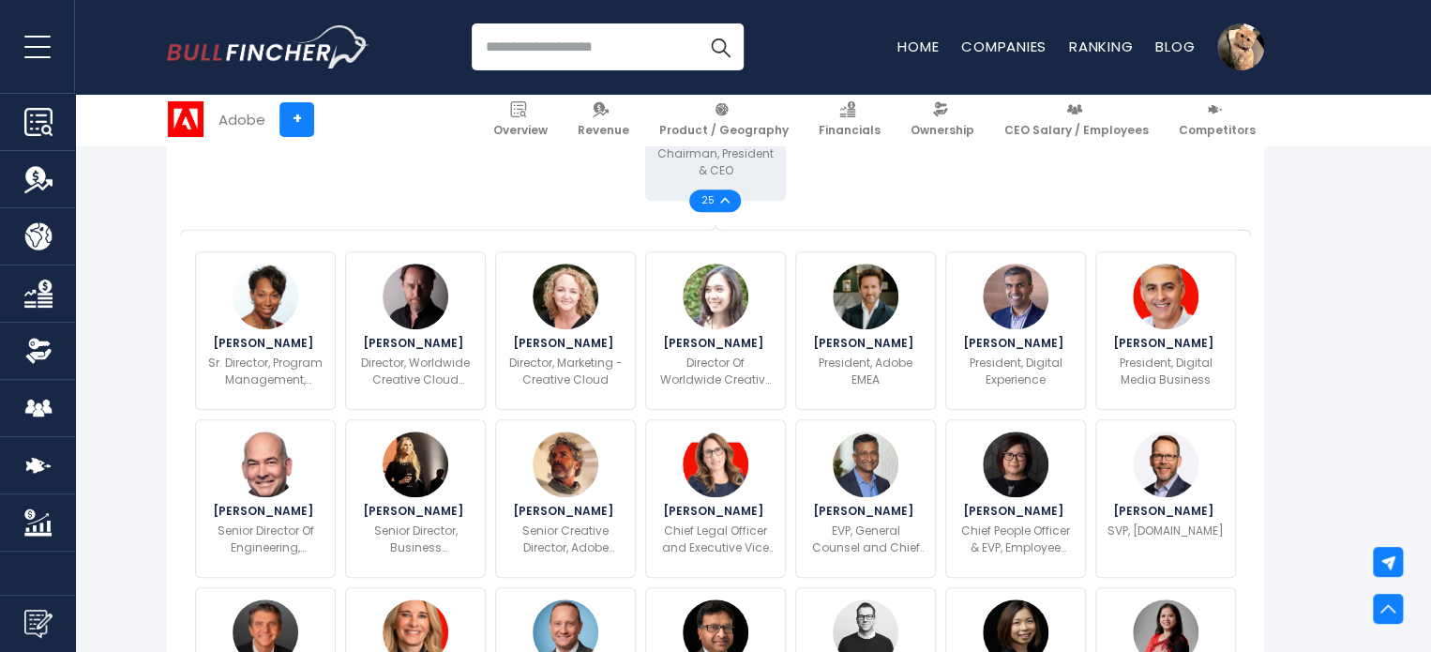
scroll to position [600, 0]
